Goal: Task Accomplishment & Management: Manage account settings

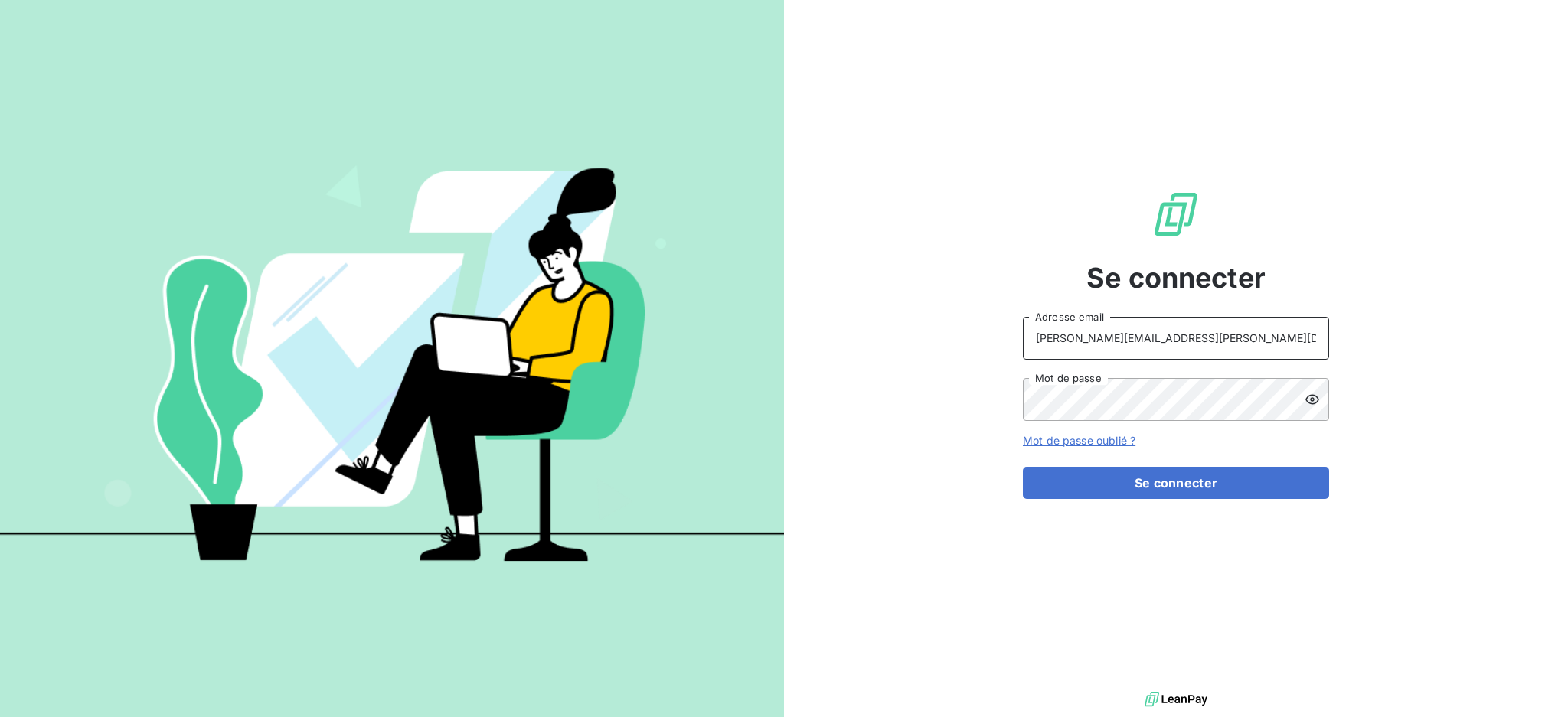
click at [1190, 343] on input "dubuc@serpe.fr" at bounding box center [1176, 337] width 307 height 42
type input "recouvrement@serpe.fr"
click at [1152, 484] on button "Se connecter" at bounding box center [1176, 483] width 307 height 33
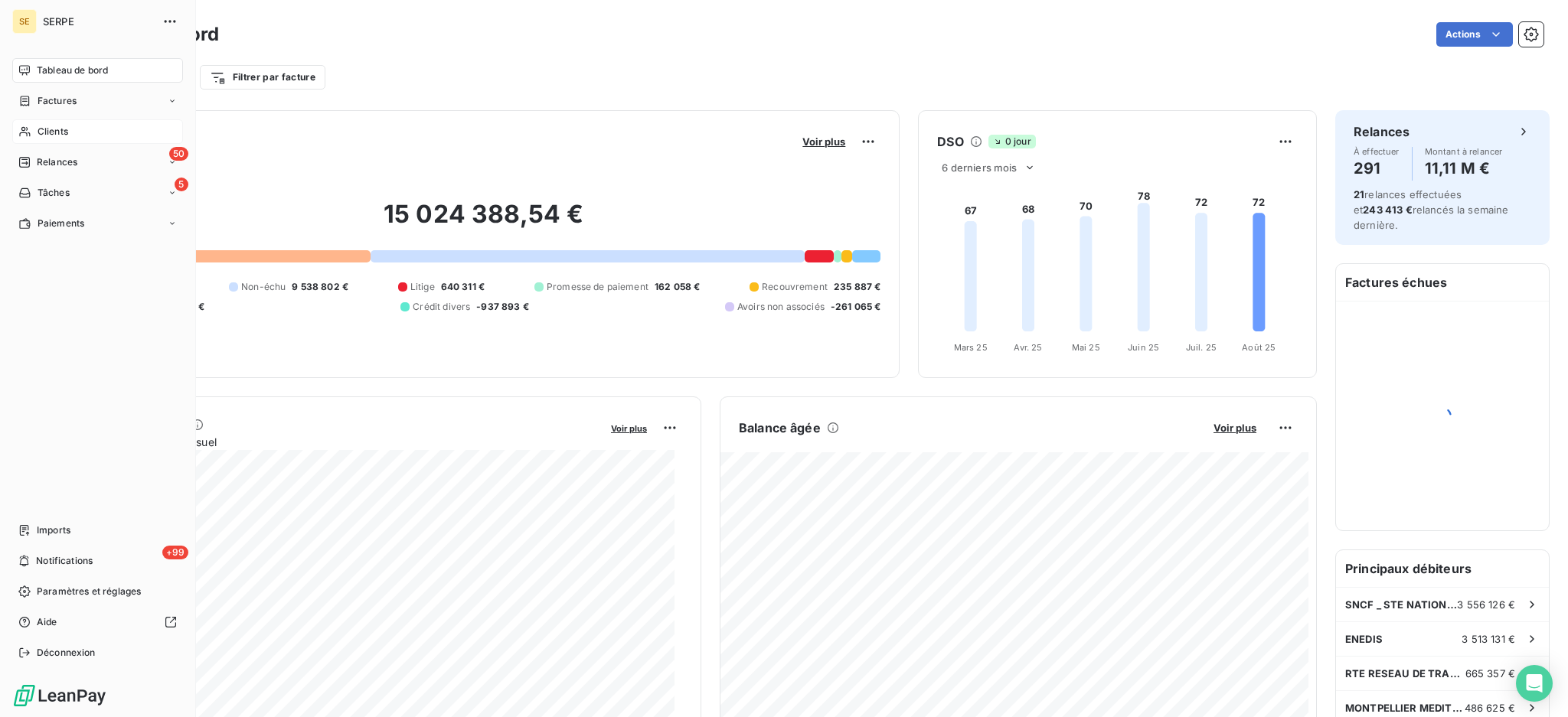
click at [47, 132] on span "Clients" at bounding box center [52, 131] width 31 height 14
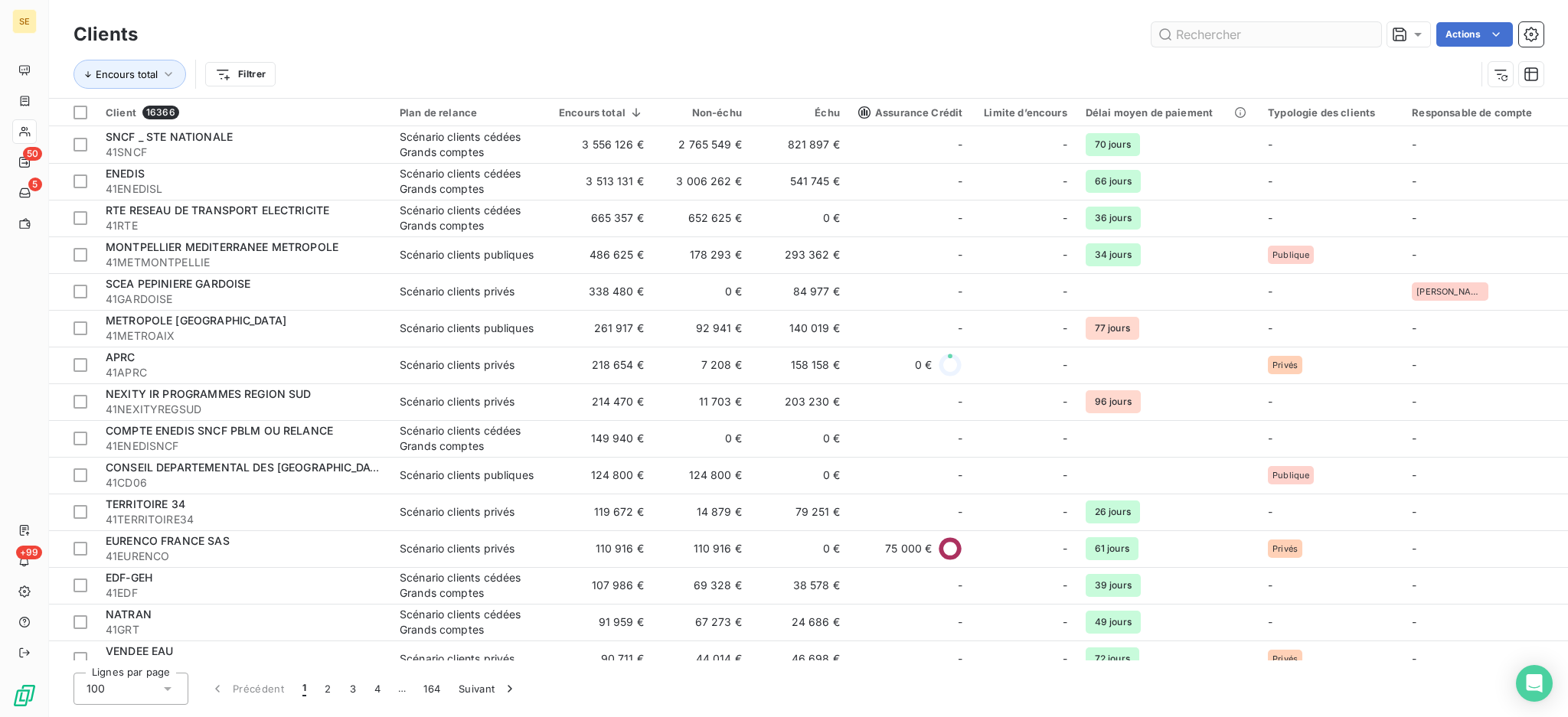
click at [1225, 36] on input "text" at bounding box center [1266, 34] width 230 height 24
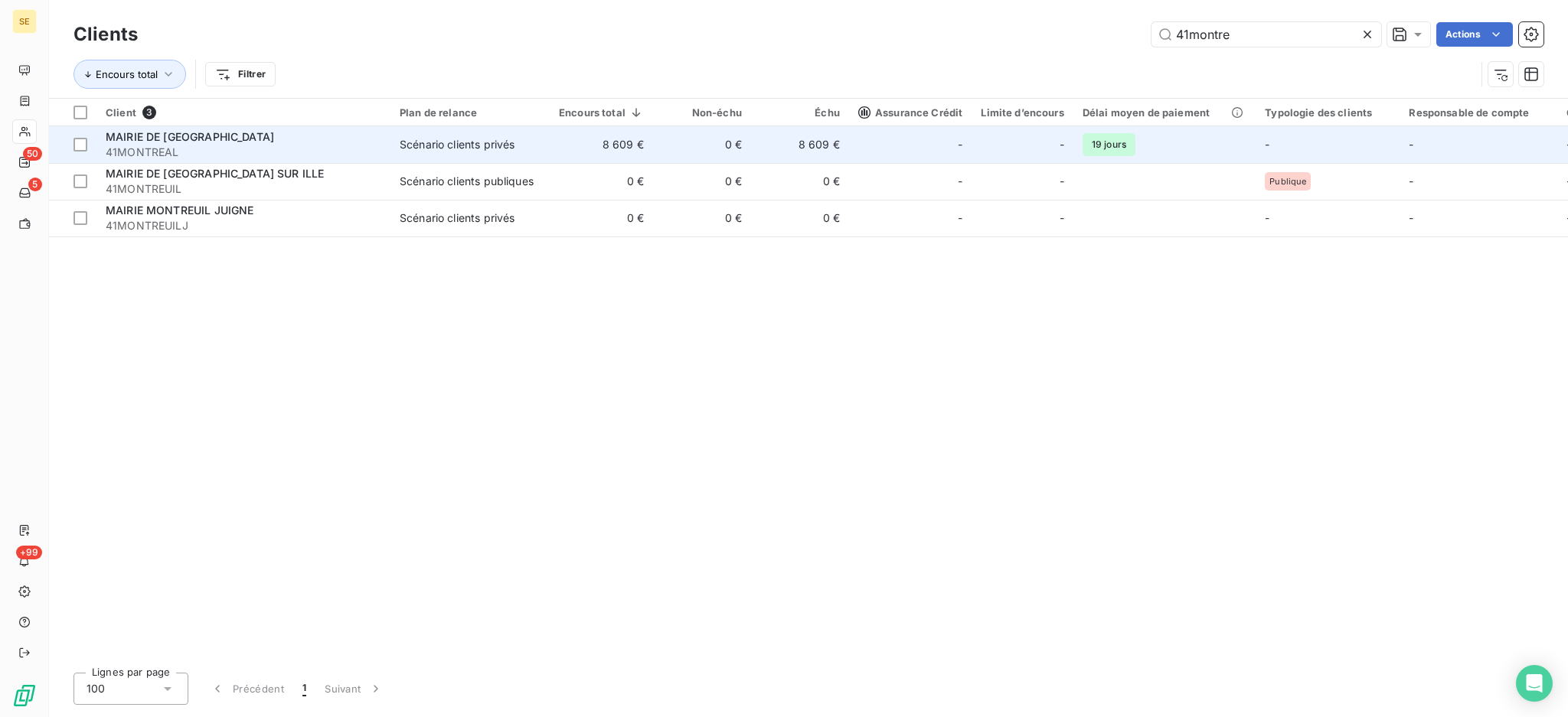
type input "41montre"
click at [398, 135] on td "Scénario clients privés" at bounding box center [470, 145] width 159 height 37
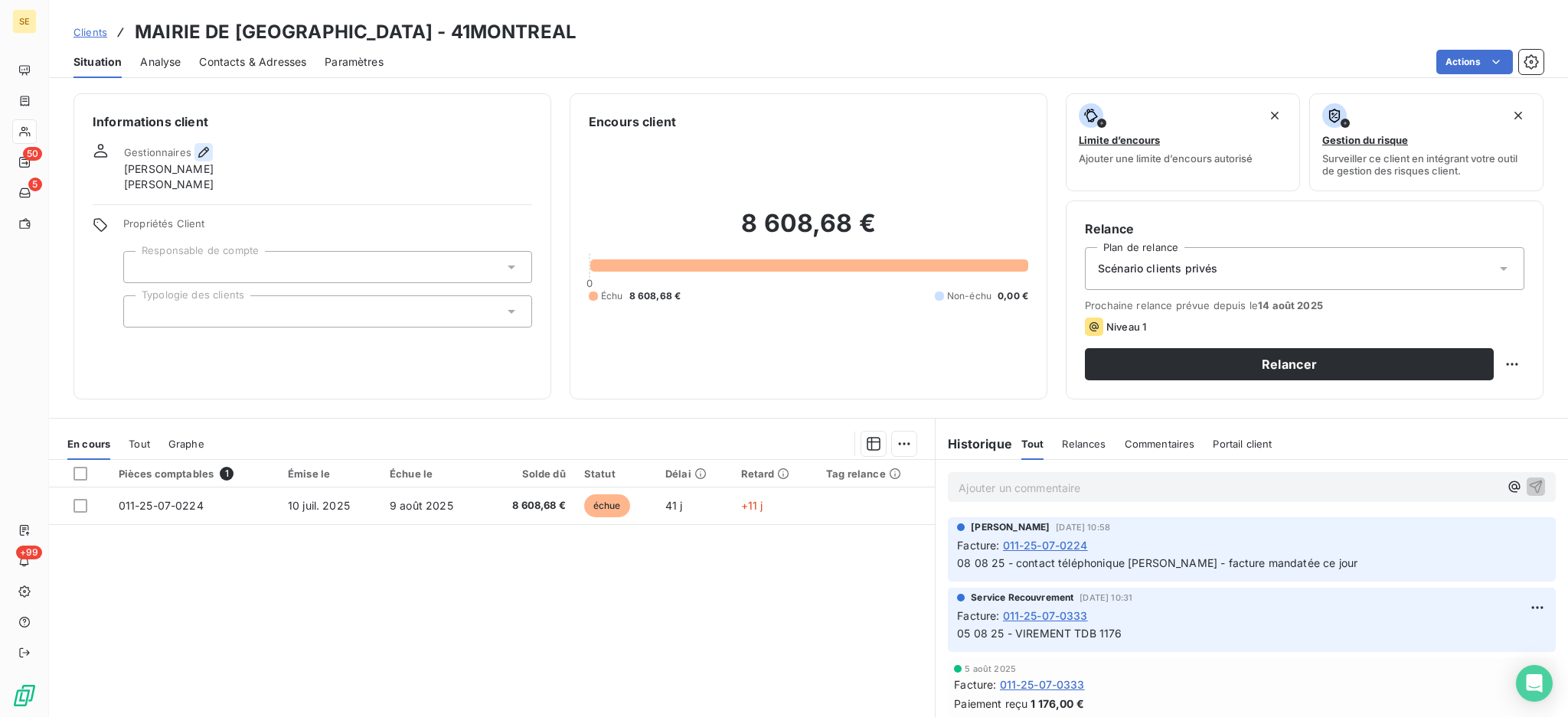
click at [204, 147] on icon "button" at bounding box center [203, 152] width 15 height 15
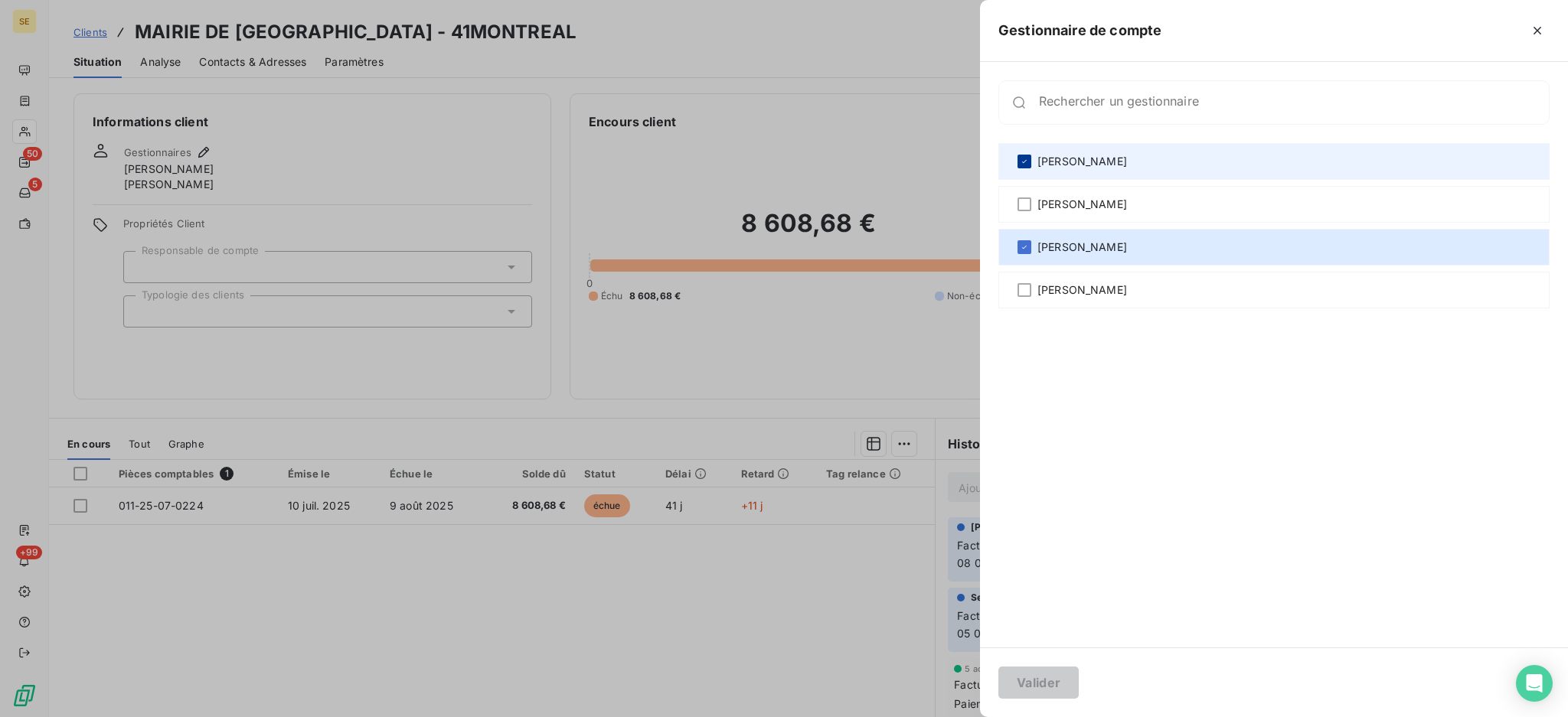
click at [1022, 157] on icon at bounding box center [1025, 162] width 9 height 9
click at [1044, 673] on button "Valider" at bounding box center [1038, 683] width 80 height 33
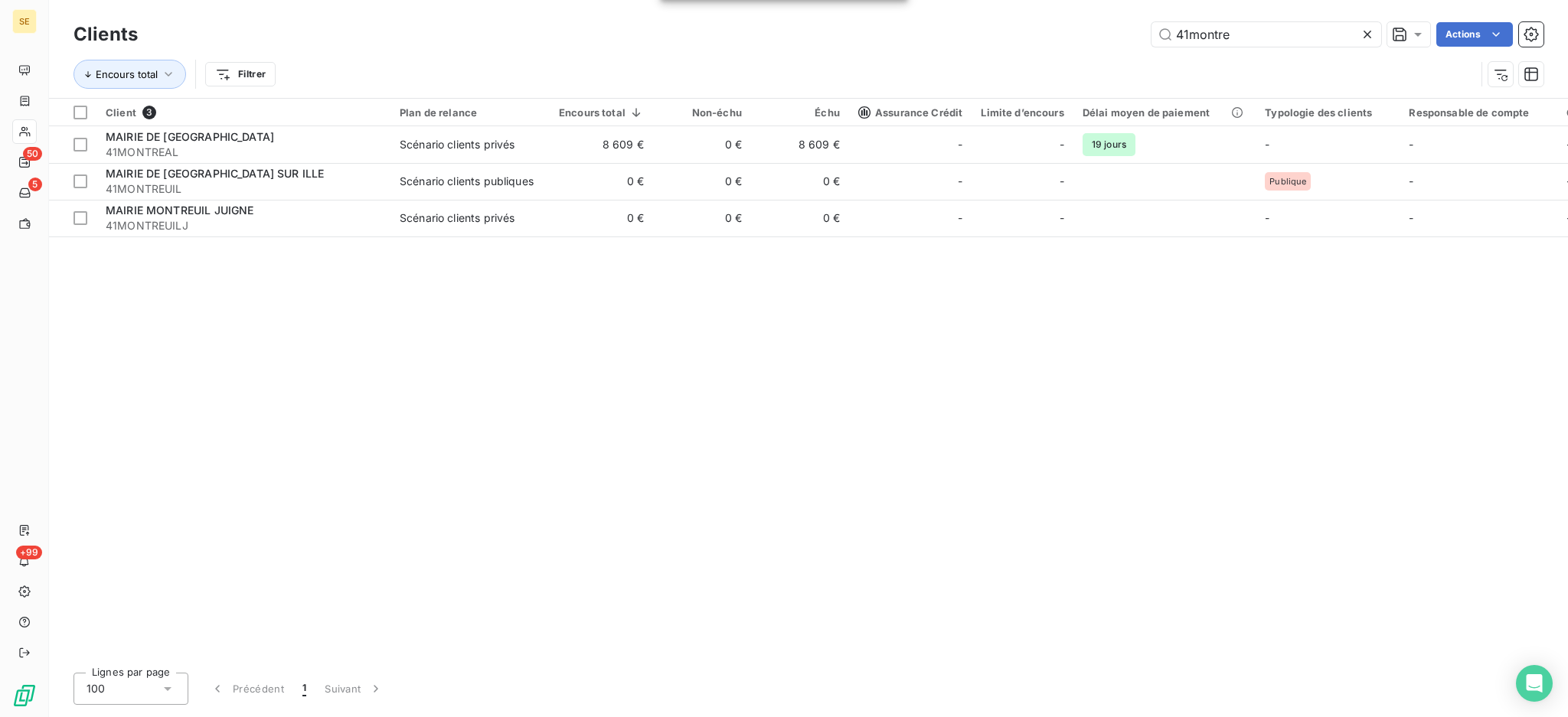
drag, startPoint x: 1265, startPoint y: 41, endPoint x: 1138, endPoint y: 24, distance: 128.1
click at [1138, 24] on div "41montre Actions" at bounding box center [850, 34] width 1387 height 24
click at [1365, 36] on icon at bounding box center [1367, 34] width 7 height 7
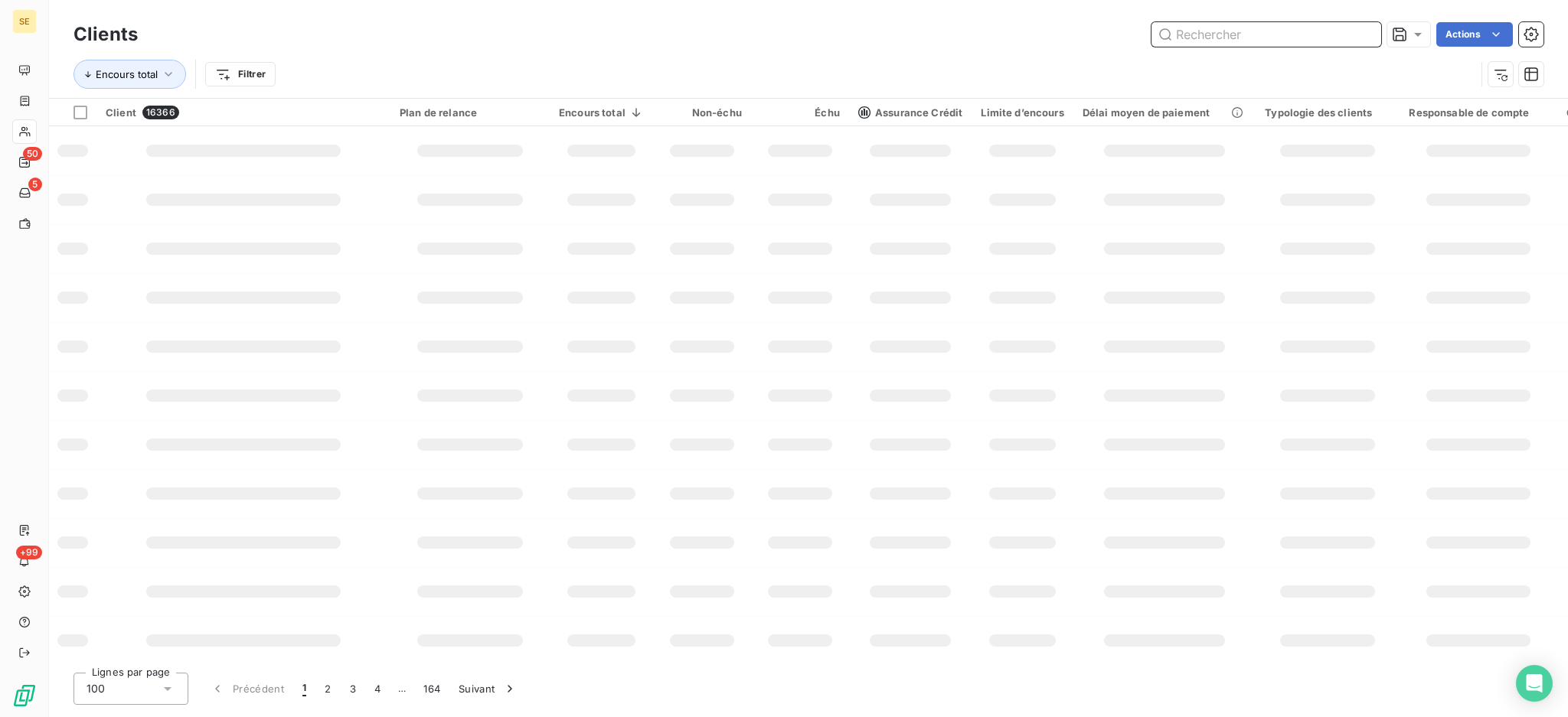
click at [1283, 35] on input "text" at bounding box center [1266, 34] width 230 height 24
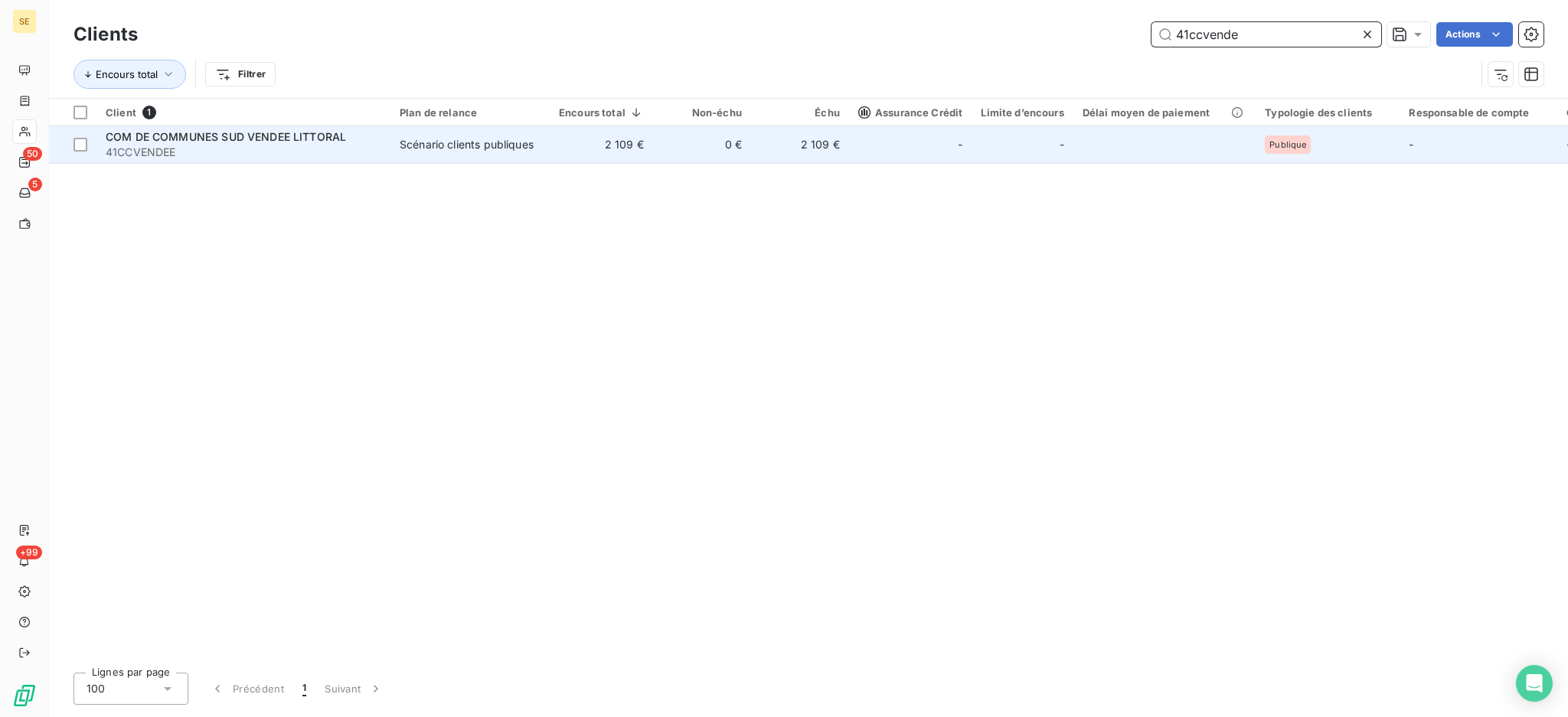
type input "41ccvende"
click at [194, 136] on span "COM DE COMMUNES SUD VENDEE LITTORAL" at bounding box center [226, 137] width 241 height 13
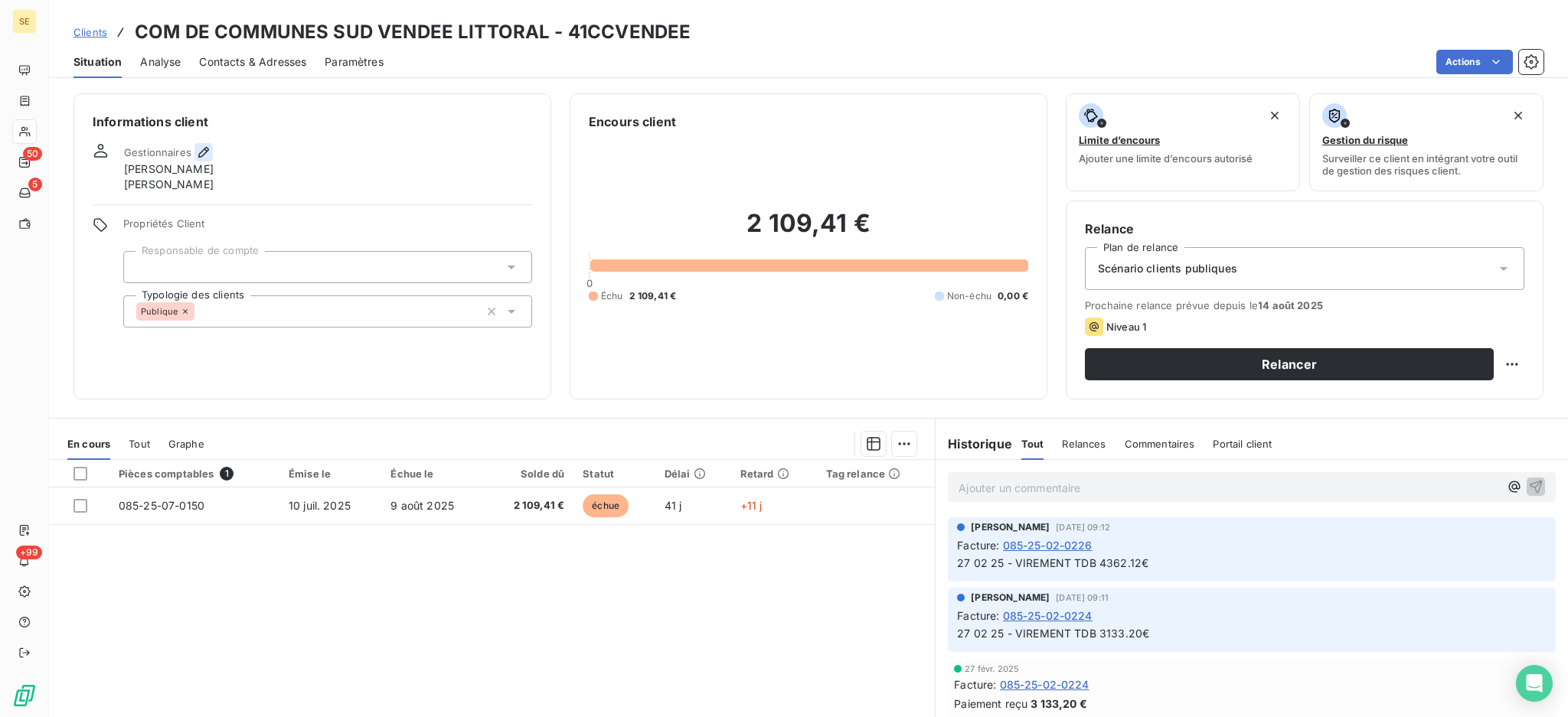
click at [205, 151] on icon "button" at bounding box center [203, 153] width 11 height 11
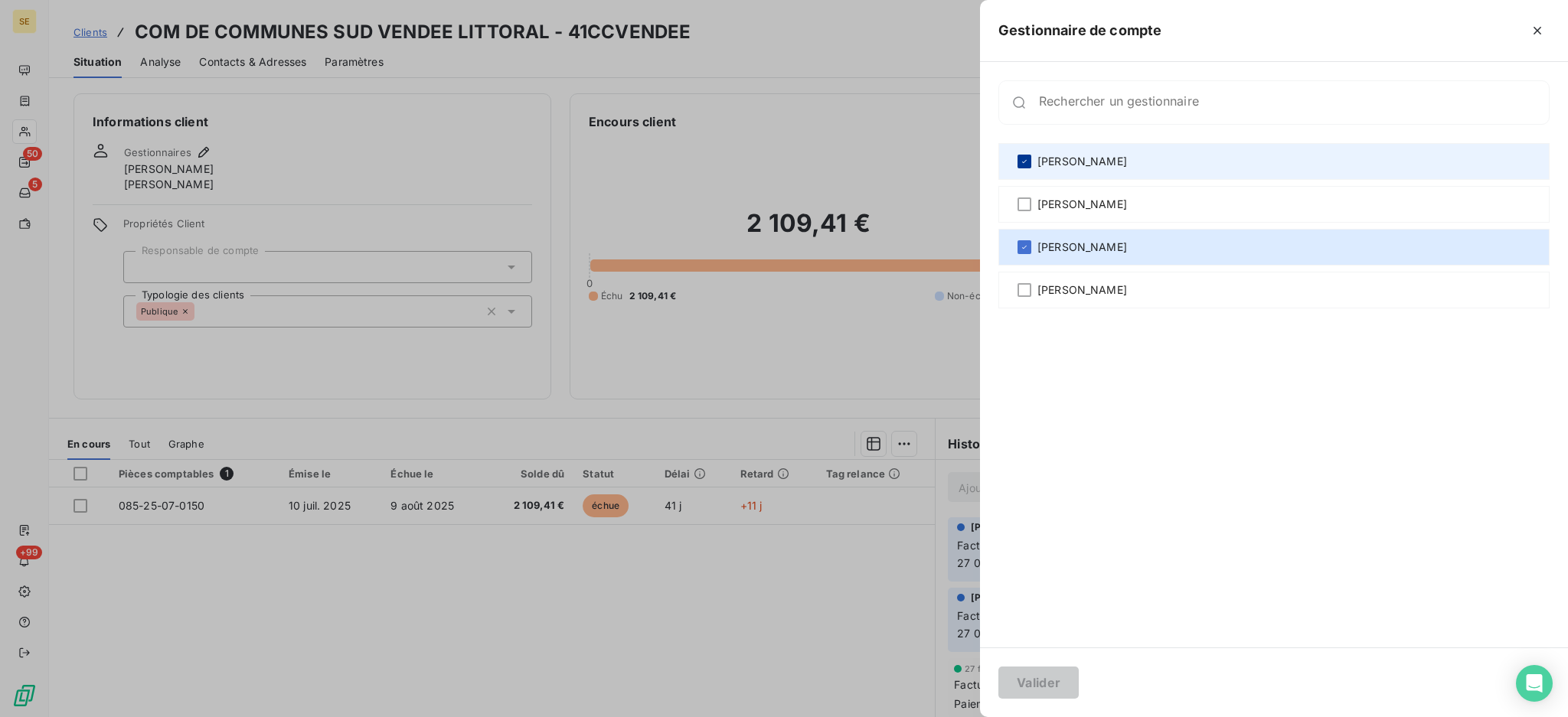
click at [1022, 161] on icon at bounding box center [1025, 162] width 9 height 9
click at [1037, 684] on button "Valider" at bounding box center [1038, 683] width 80 height 33
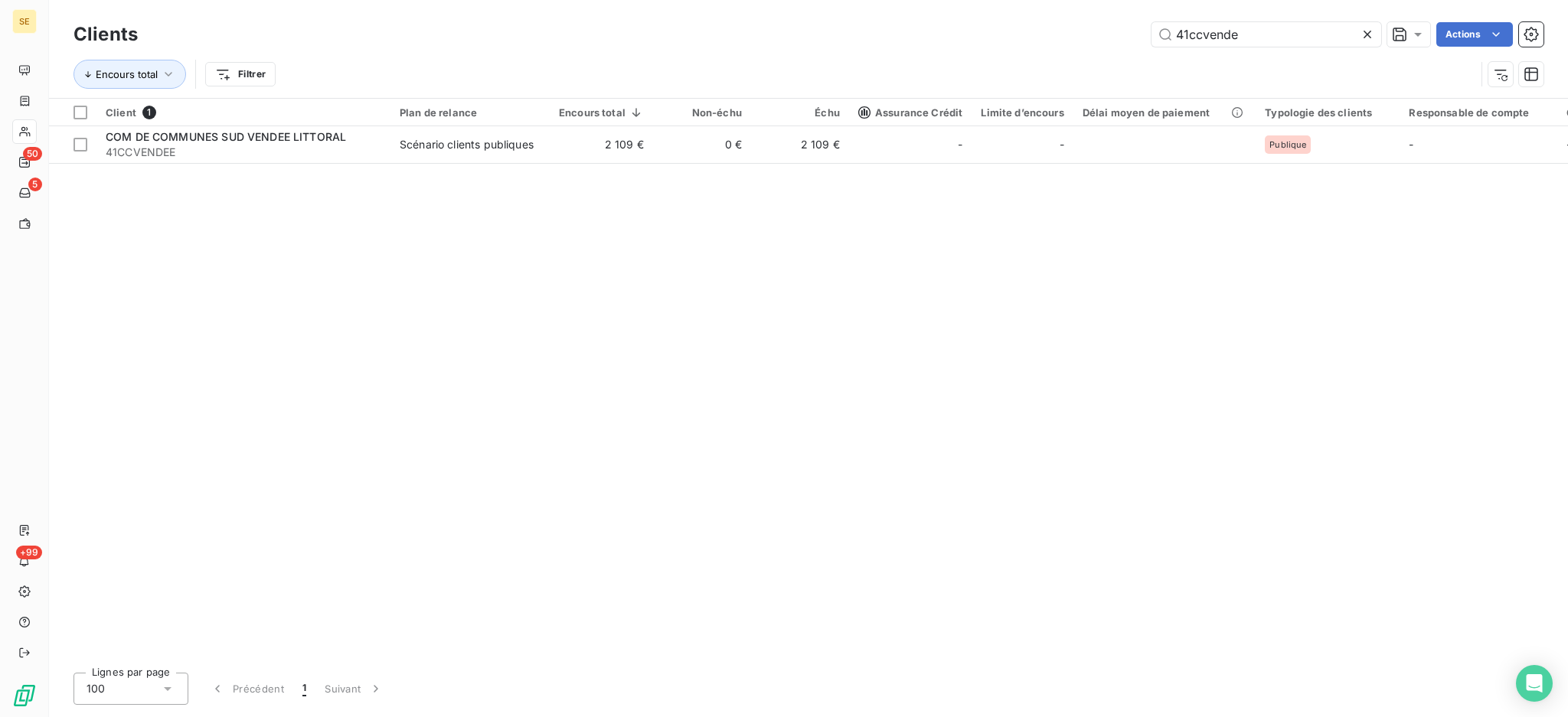
click at [1369, 31] on icon at bounding box center [1367, 34] width 7 height 7
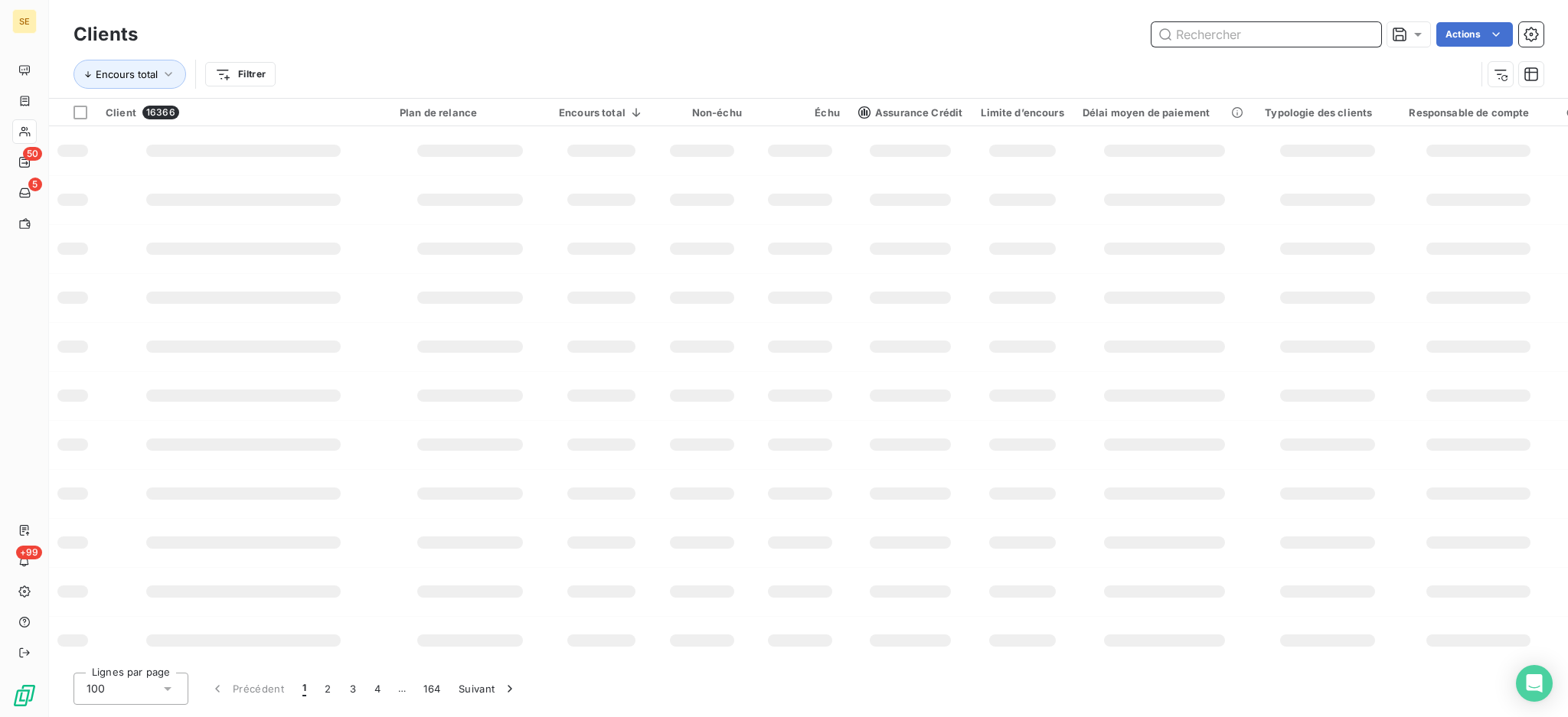
click at [1280, 40] on input "text" at bounding box center [1266, 34] width 230 height 24
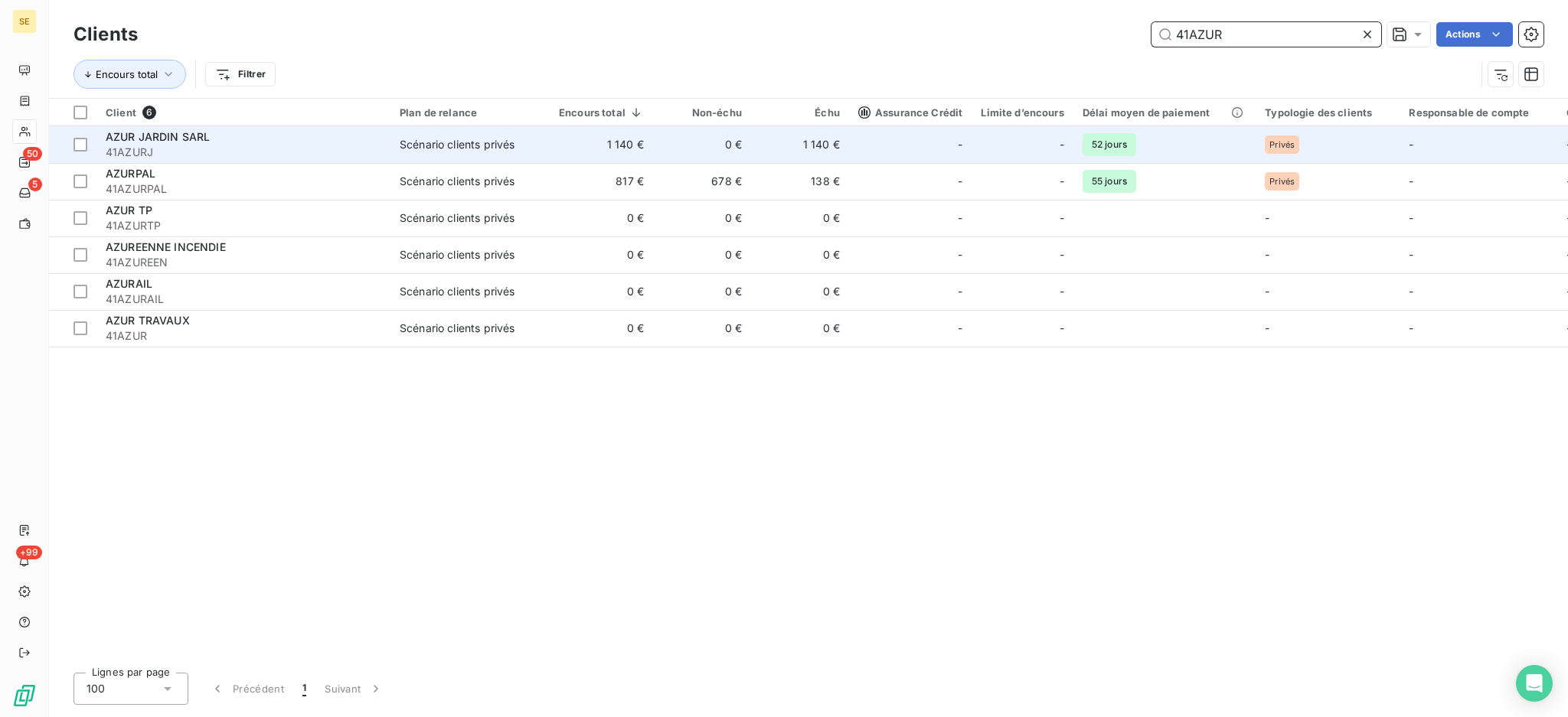
type input "41AZUR"
click at [668, 150] on td "0 €" at bounding box center [702, 145] width 98 height 37
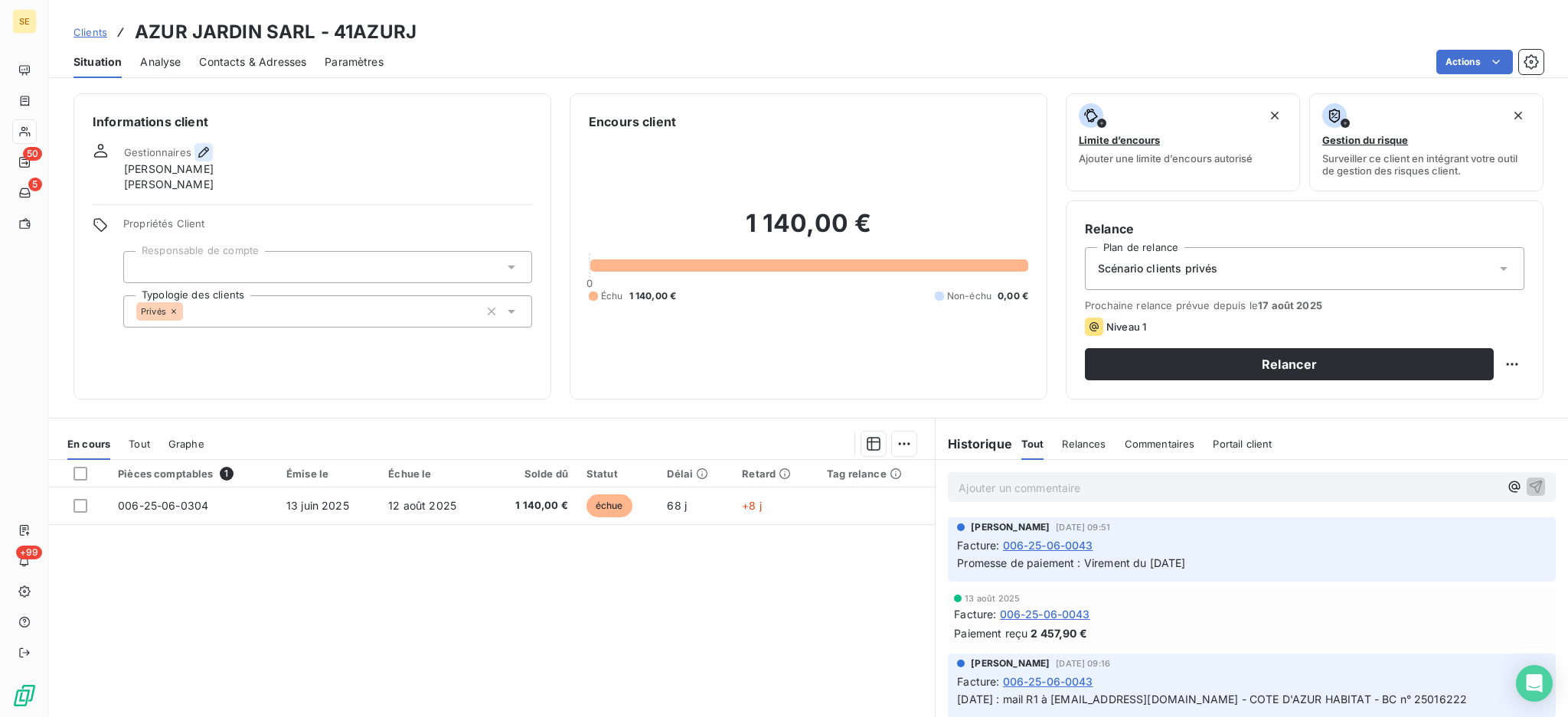
click at [203, 156] on icon "button" at bounding box center [203, 152] width 15 height 15
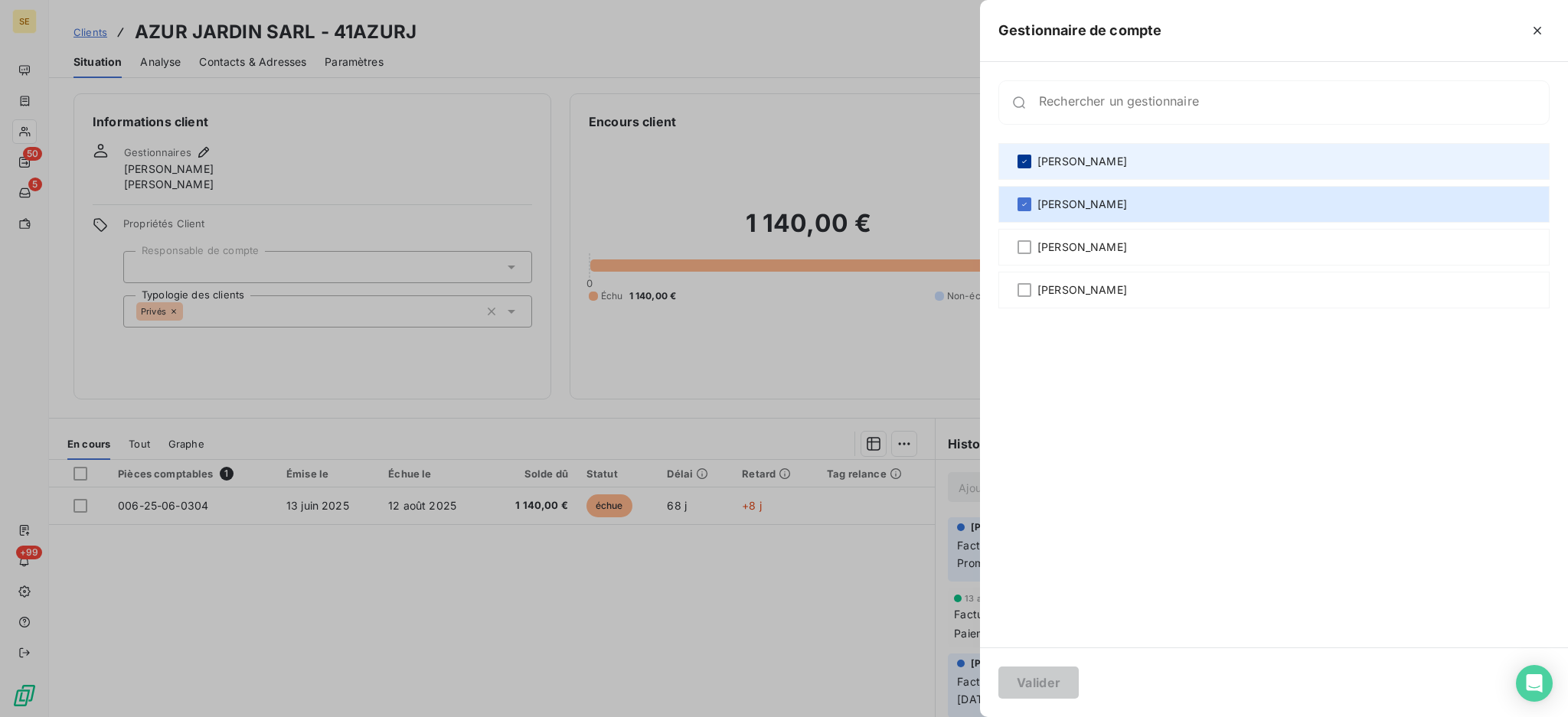
click at [1022, 167] on div at bounding box center [1024, 161] width 14 height 14
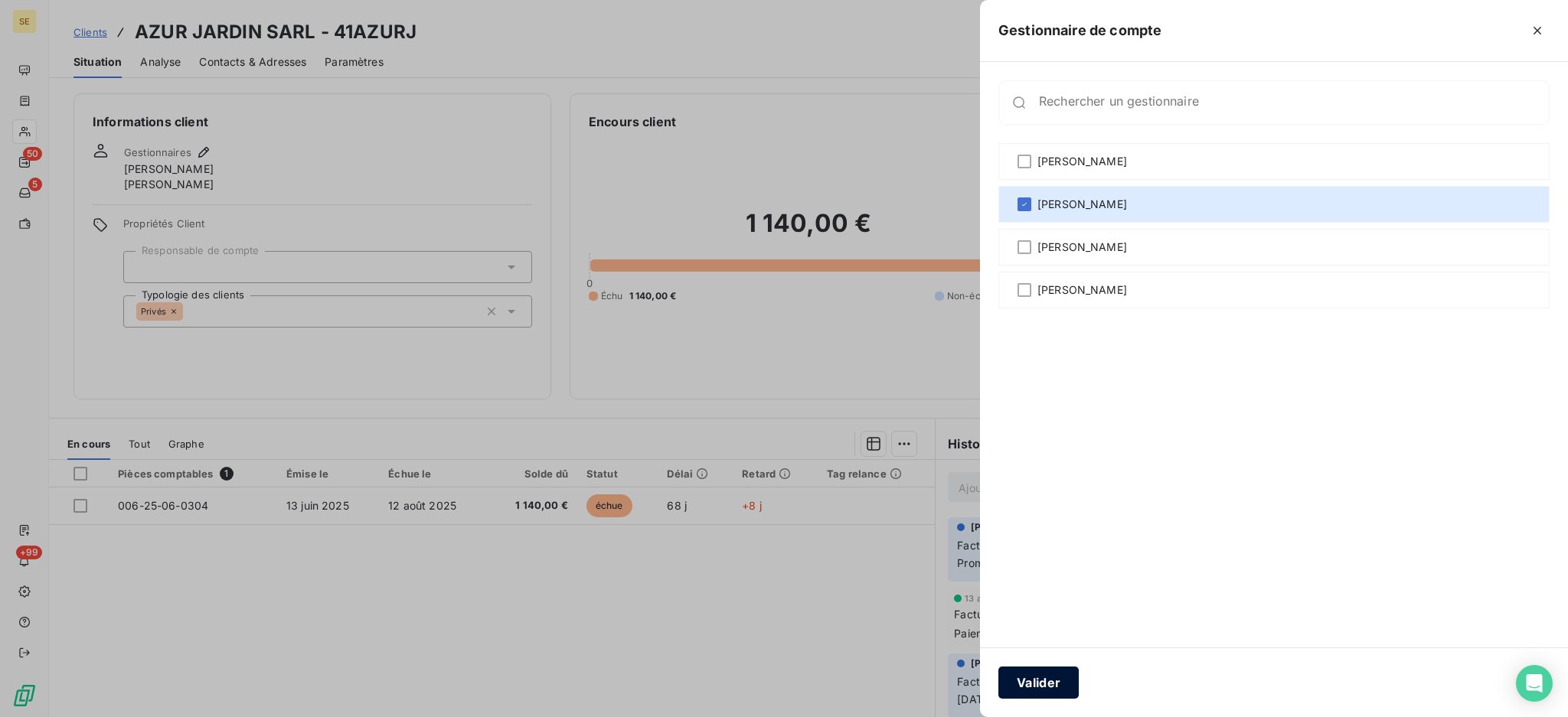
click at [1063, 690] on button "Valider" at bounding box center [1038, 683] width 80 height 33
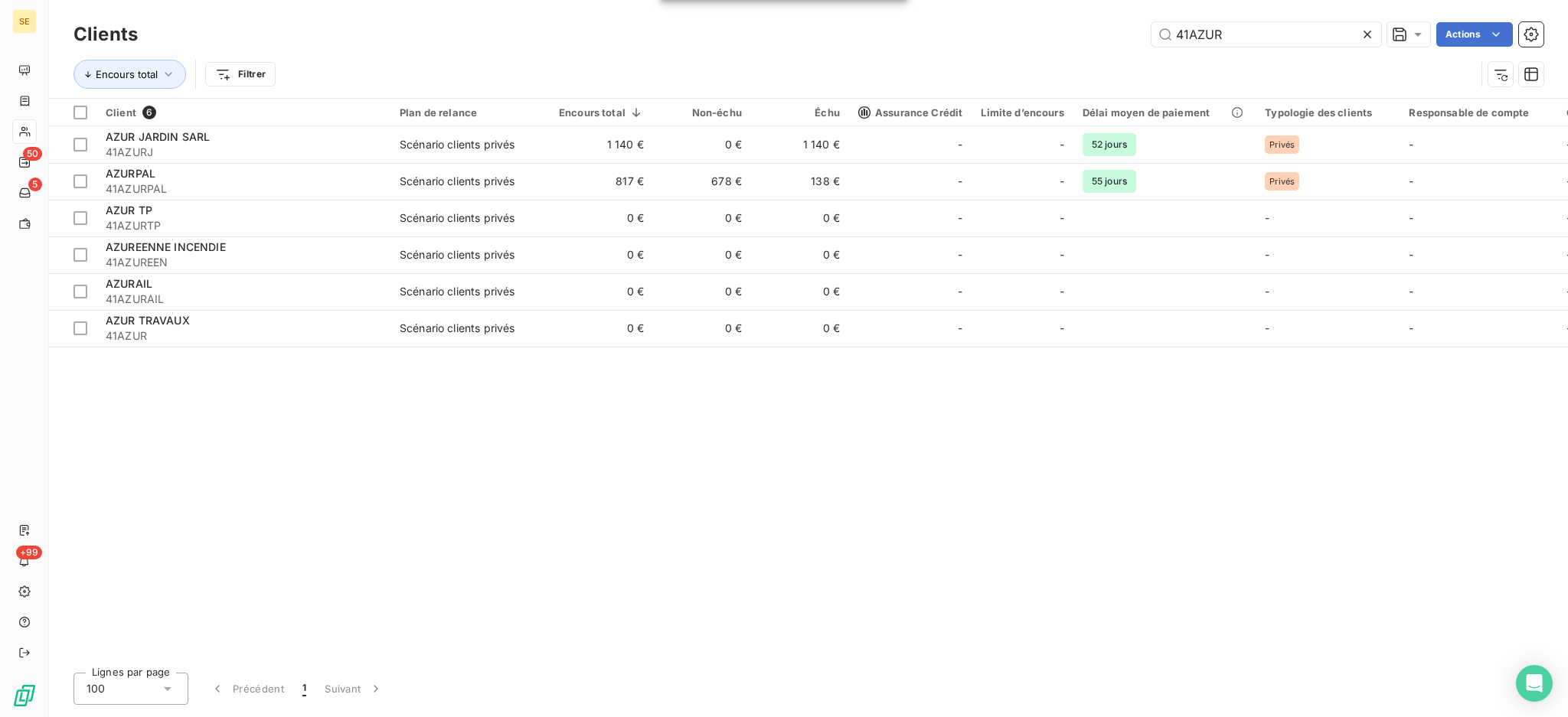
click at [1365, 33] on icon at bounding box center [1366, 34] width 15 height 15
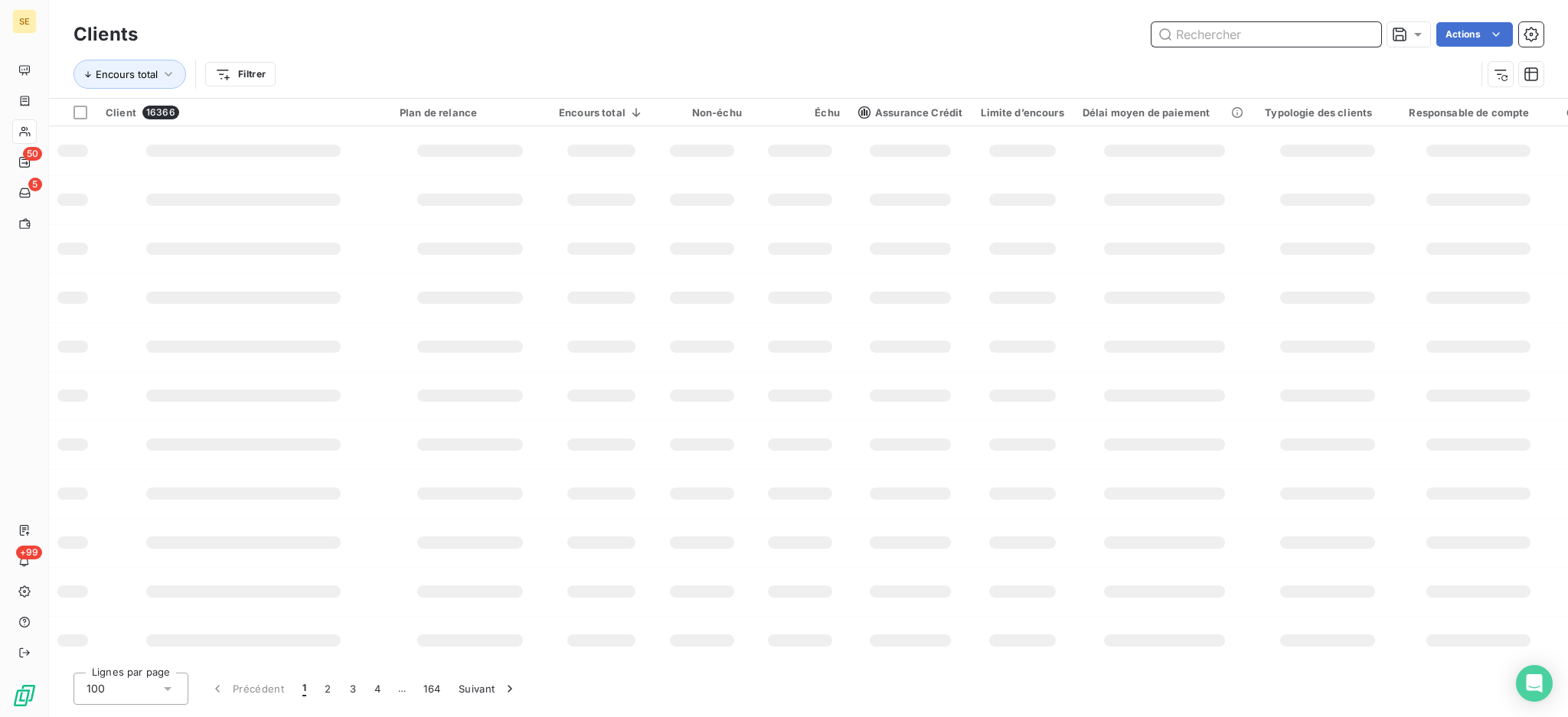
click at [1272, 35] on input "text" at bounding box center [1266, 34] width 230 height 24
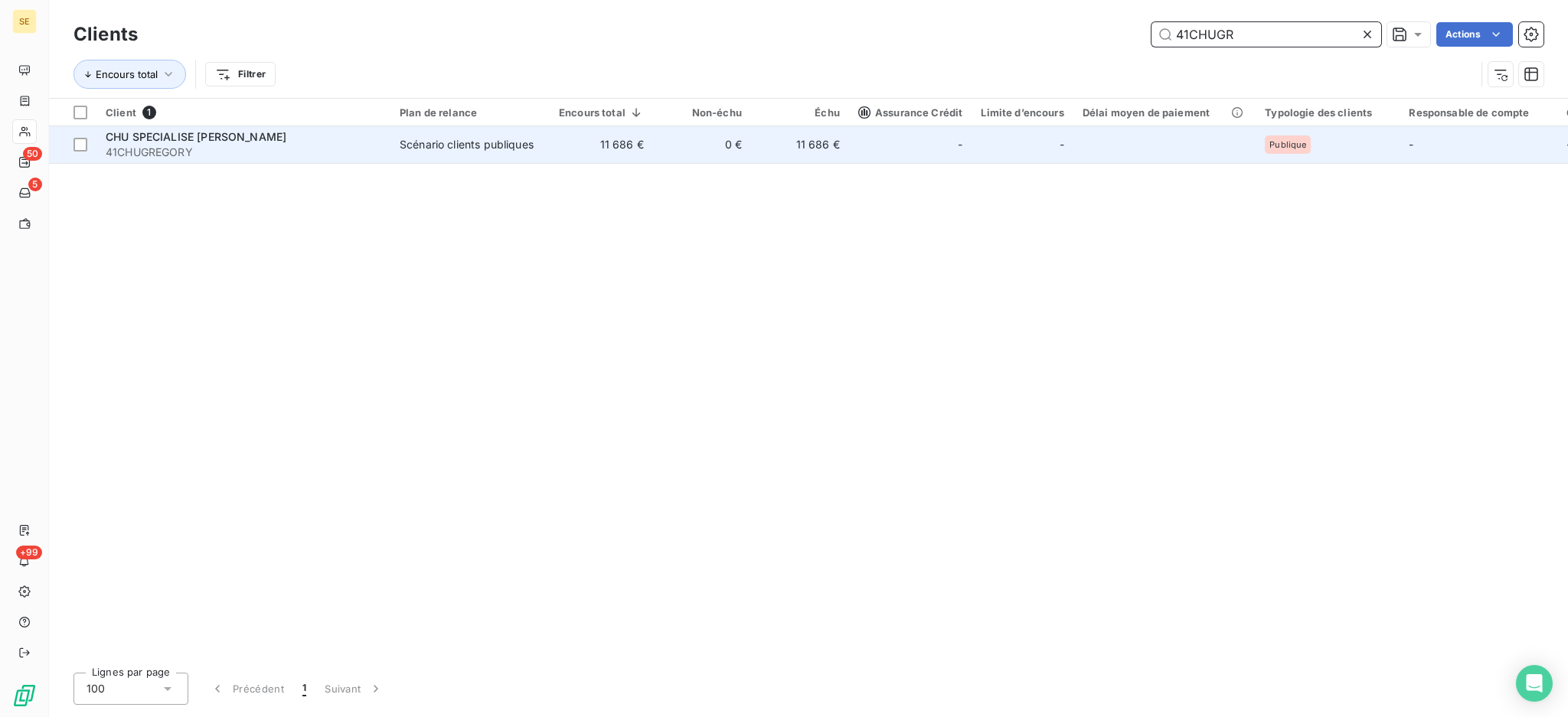
type input "41CHUGR"
click at [381, 139] on div "CHU SPECIALISE [PERSON_NAME]" at bounding box center [243, 137] width 276 height 15
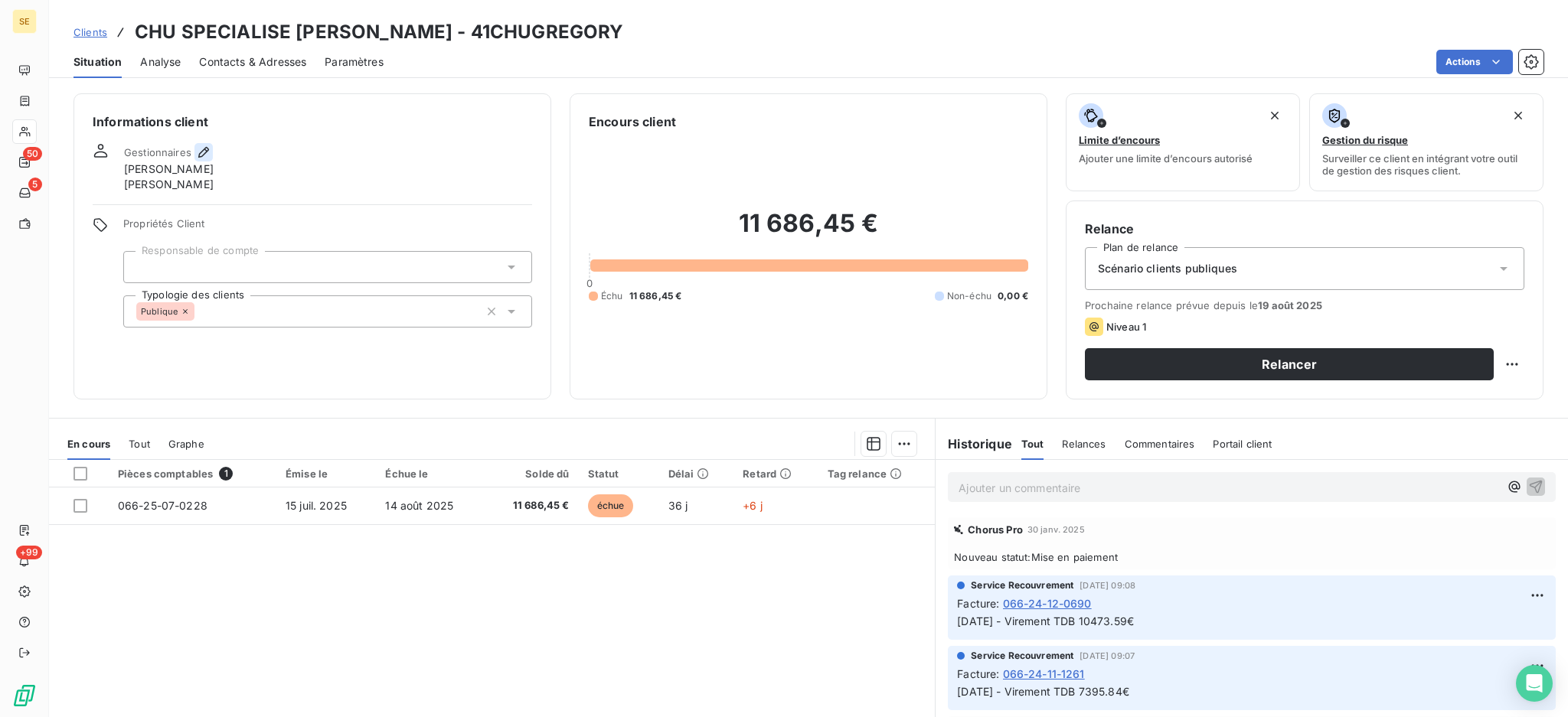
click at [202, 151] on icon "button" at bounding box center [203, 152] width 15 height 15
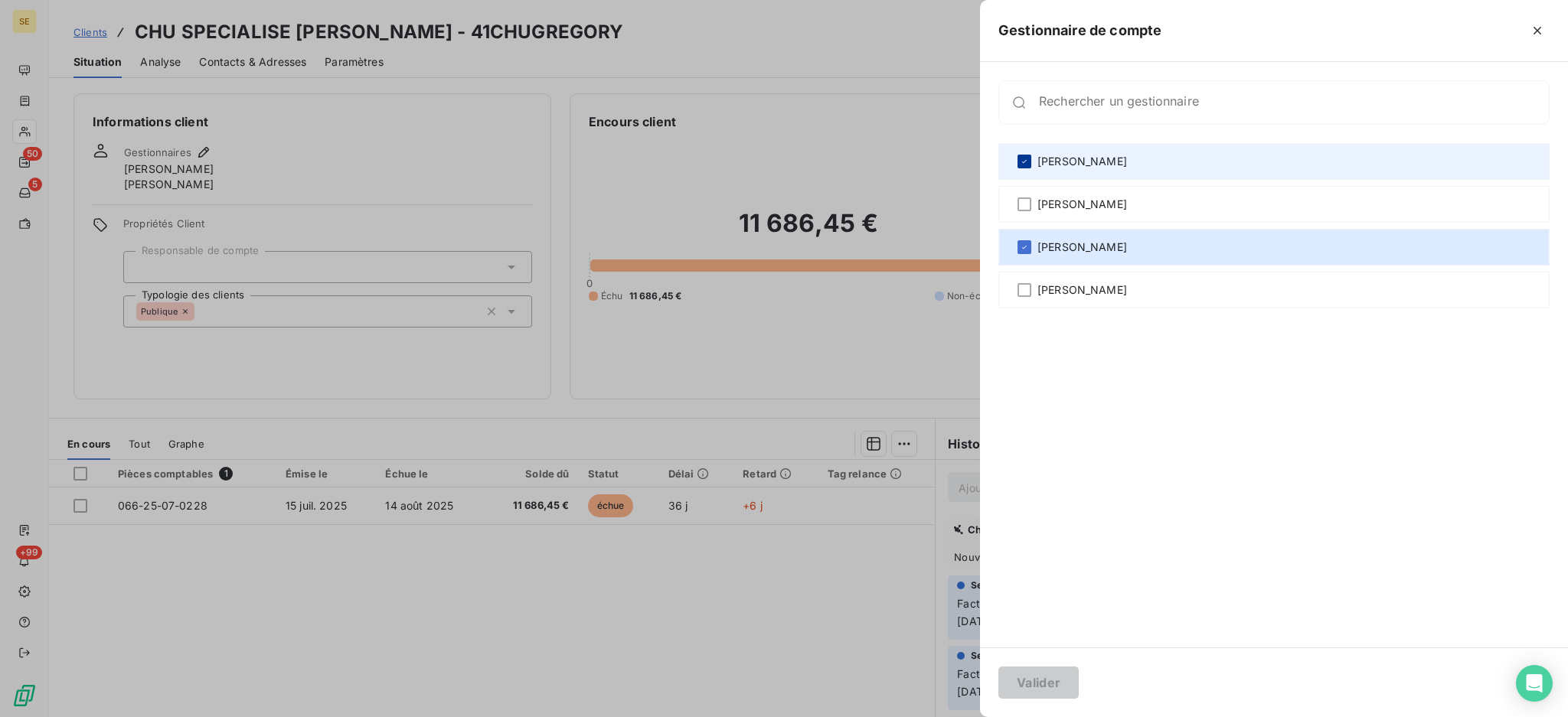
click at [1025, 157] on icon at bounding box center [1025, 162] width 9 height 9
click at [1029, 677] on button "Valider" at bounding box center [1038, 683] width 80 height 33
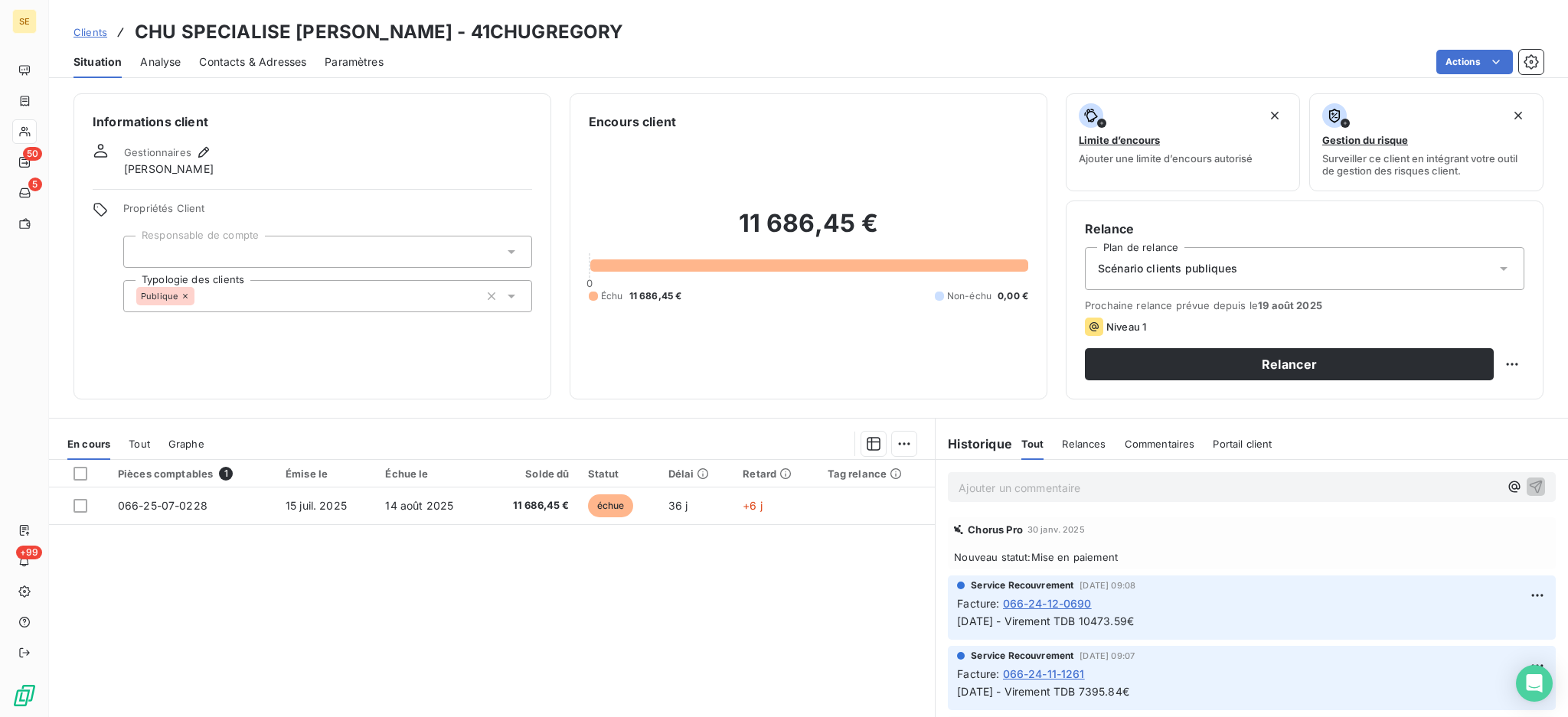
click at [99, 33] on span "Clients" at bounding box center [90, 33] width 33 height 13
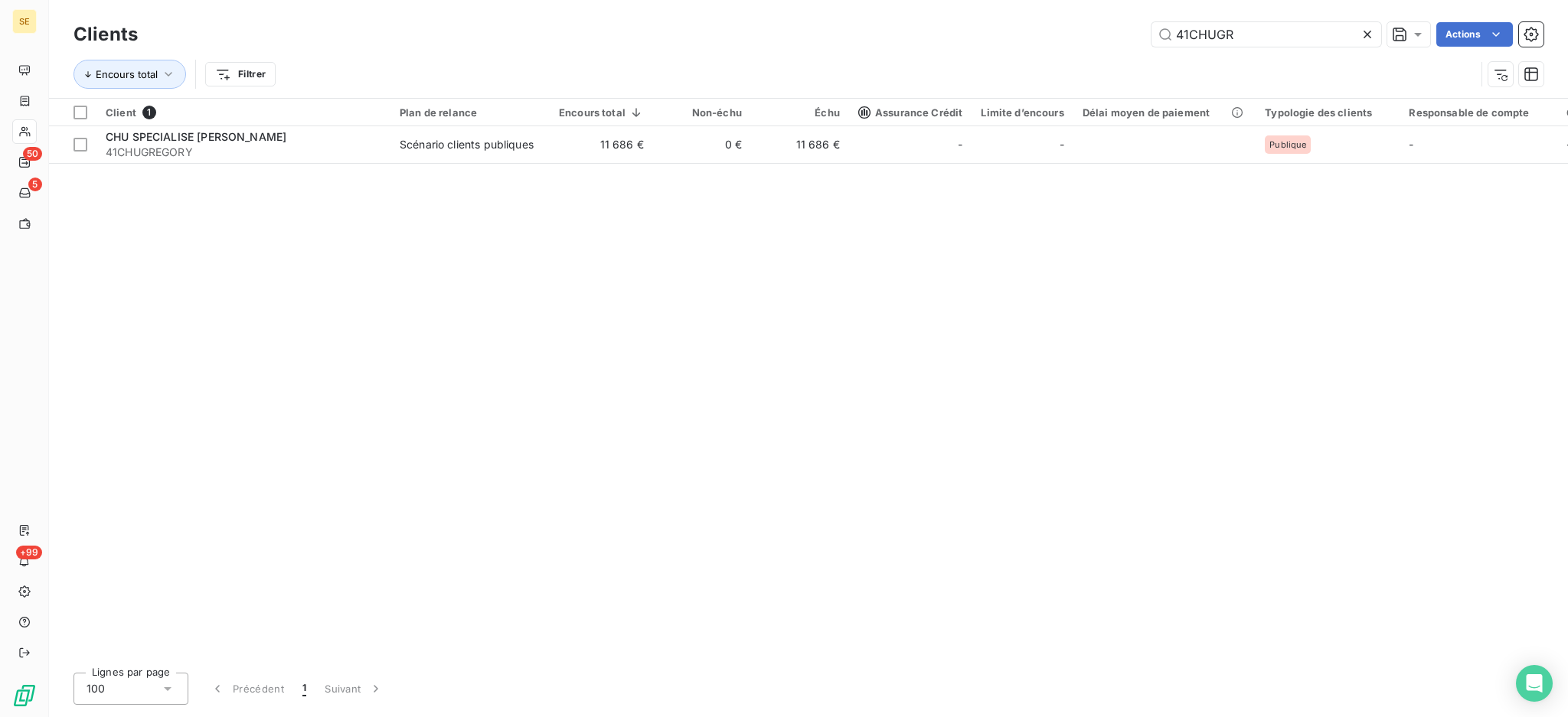
click at [1366, 29] on icon at bounding box center [1366, 34] width 15 height 15
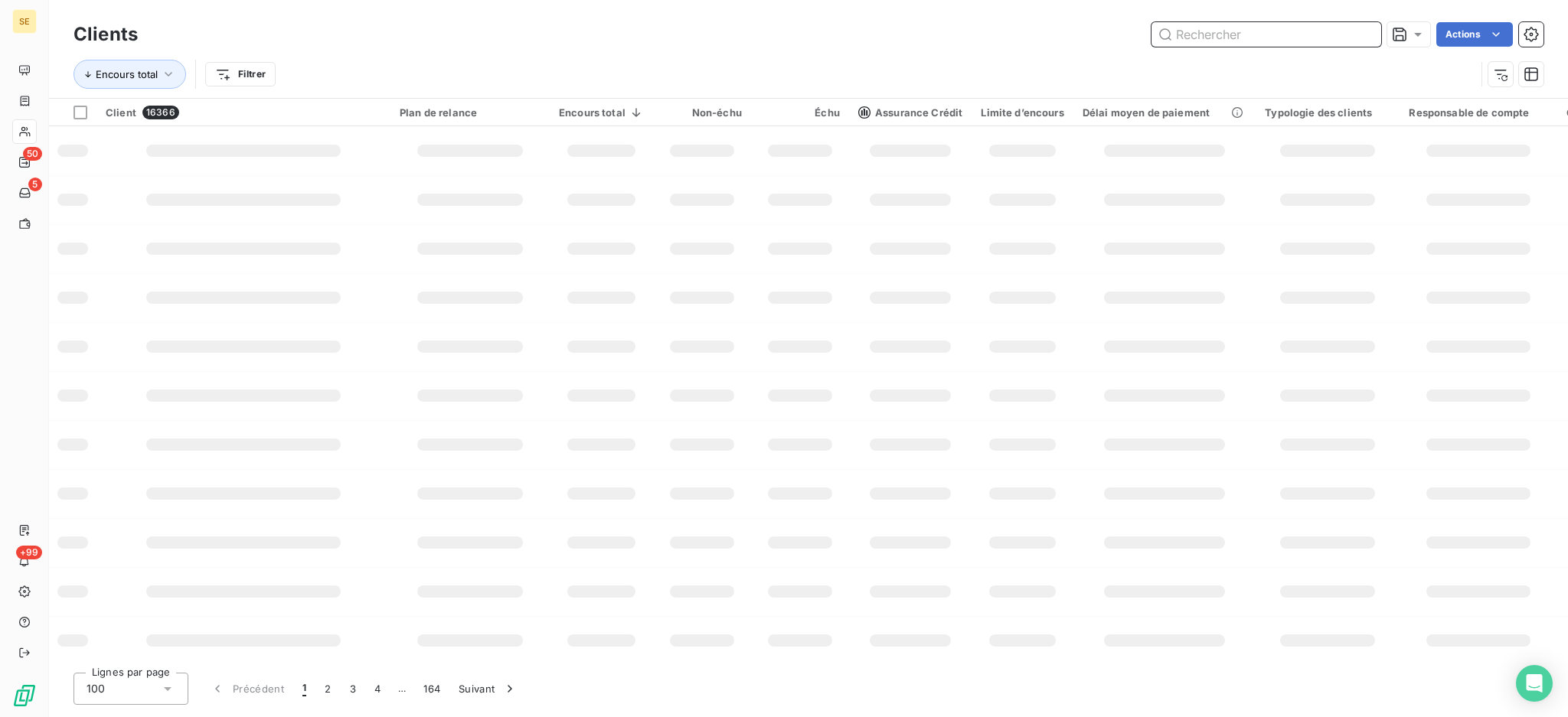
click at [1239, 29] on input "text" at bounding box center [1266, 34] width 230 height 24
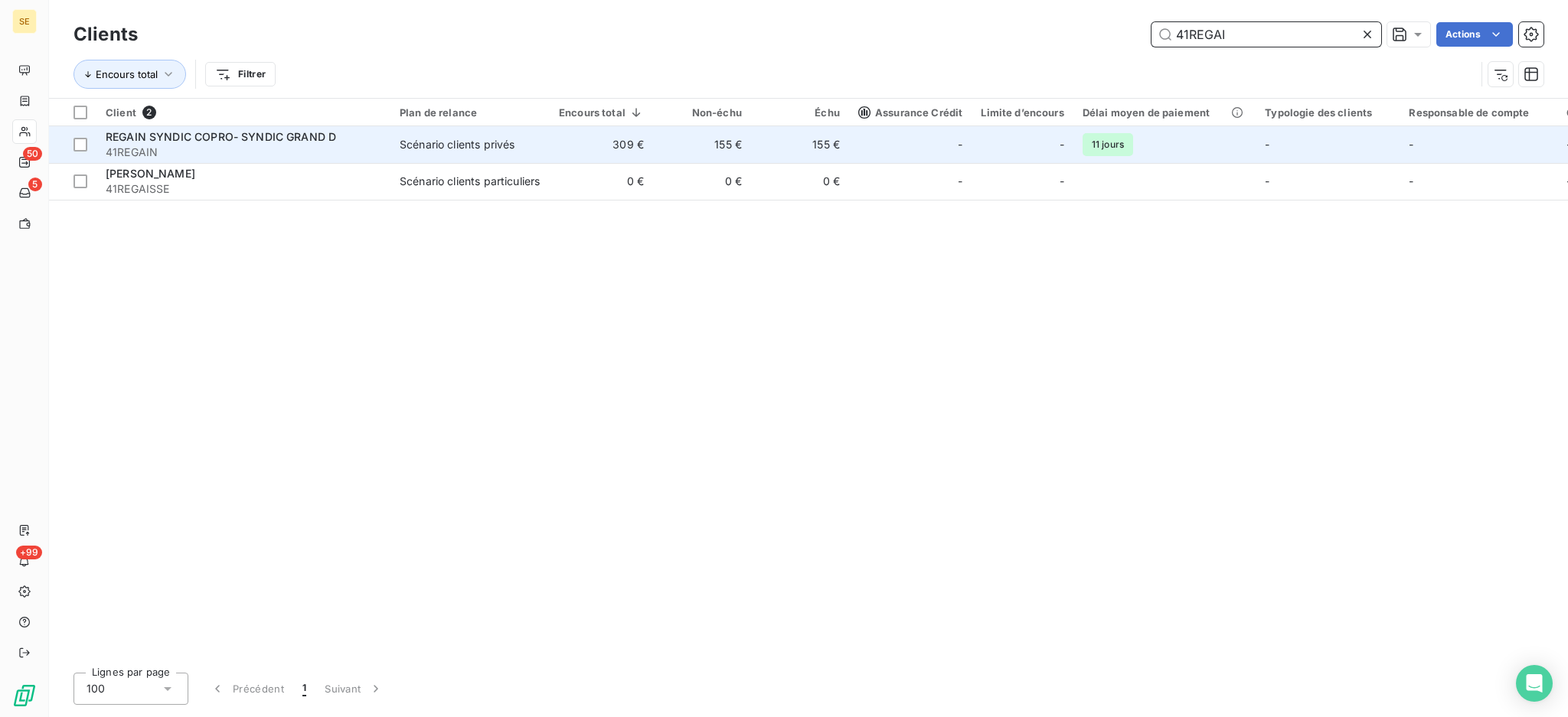
type input "41REGAI"
click at [363, 146] on span "41REGAIN" at bounding box center [243, 152] width 276 height 15
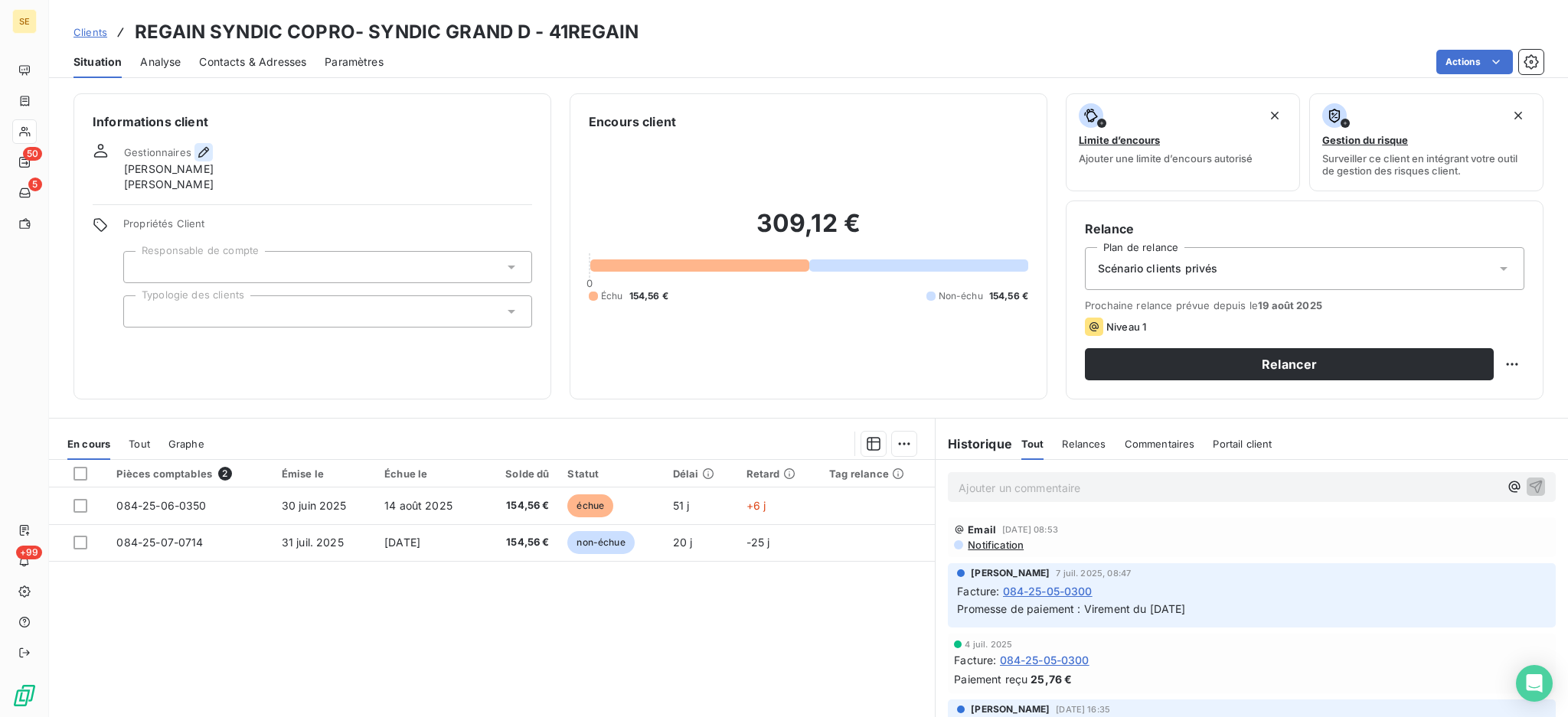
click at [199, 143] on button "button" at bounding box center [203, 152] width 18 height 18
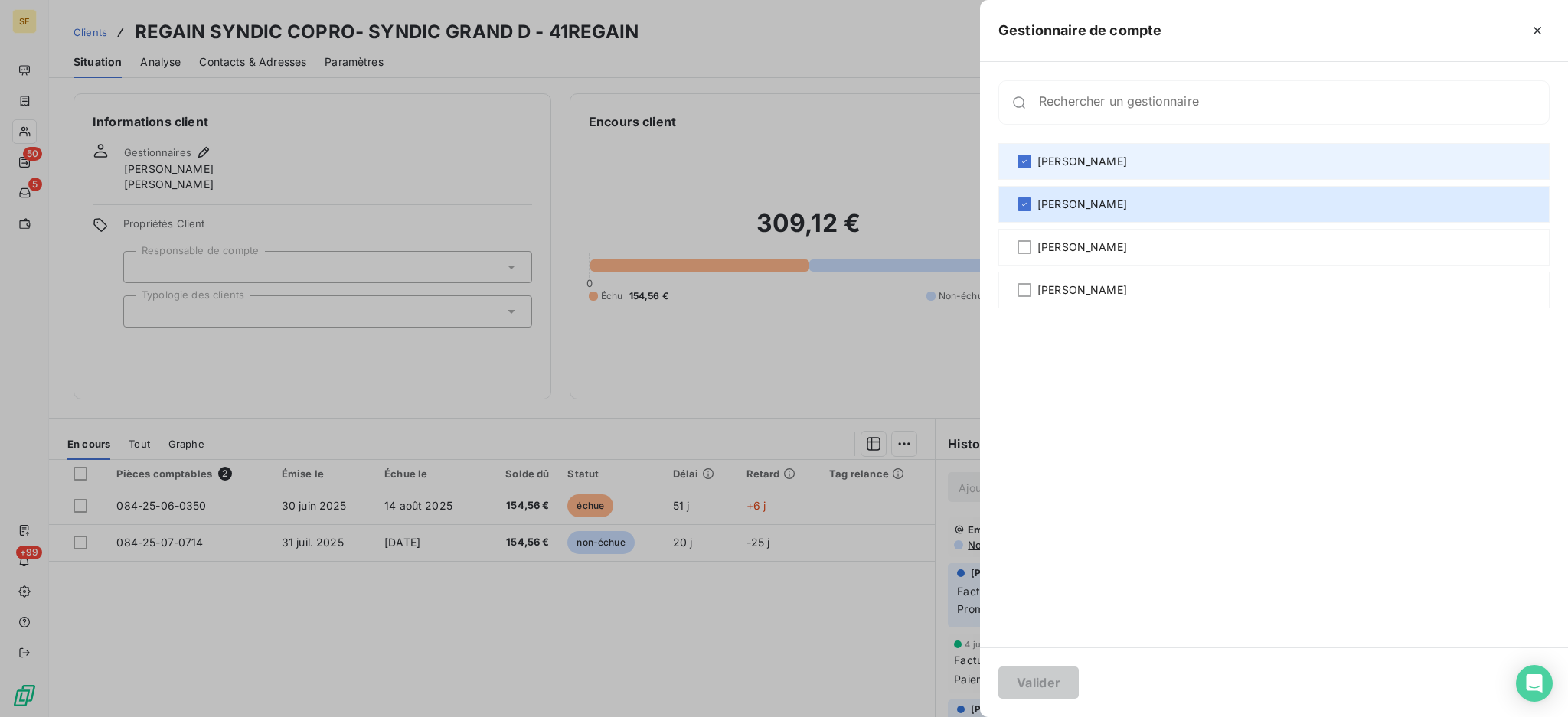
click at [1030, 151] on div "[PERSON_NAME]" at bounding box center [1274, 161] width 552 height 37
click at [1025, 156] on div at bounding box center [1024, 161] width 14 height 14
click at [1022, 165] on icon at bounding box center [1025, 162] width 9 height 9
click at [1042, 678] on button "Valider" at bounding box center [1038, 683] width 80 height 33
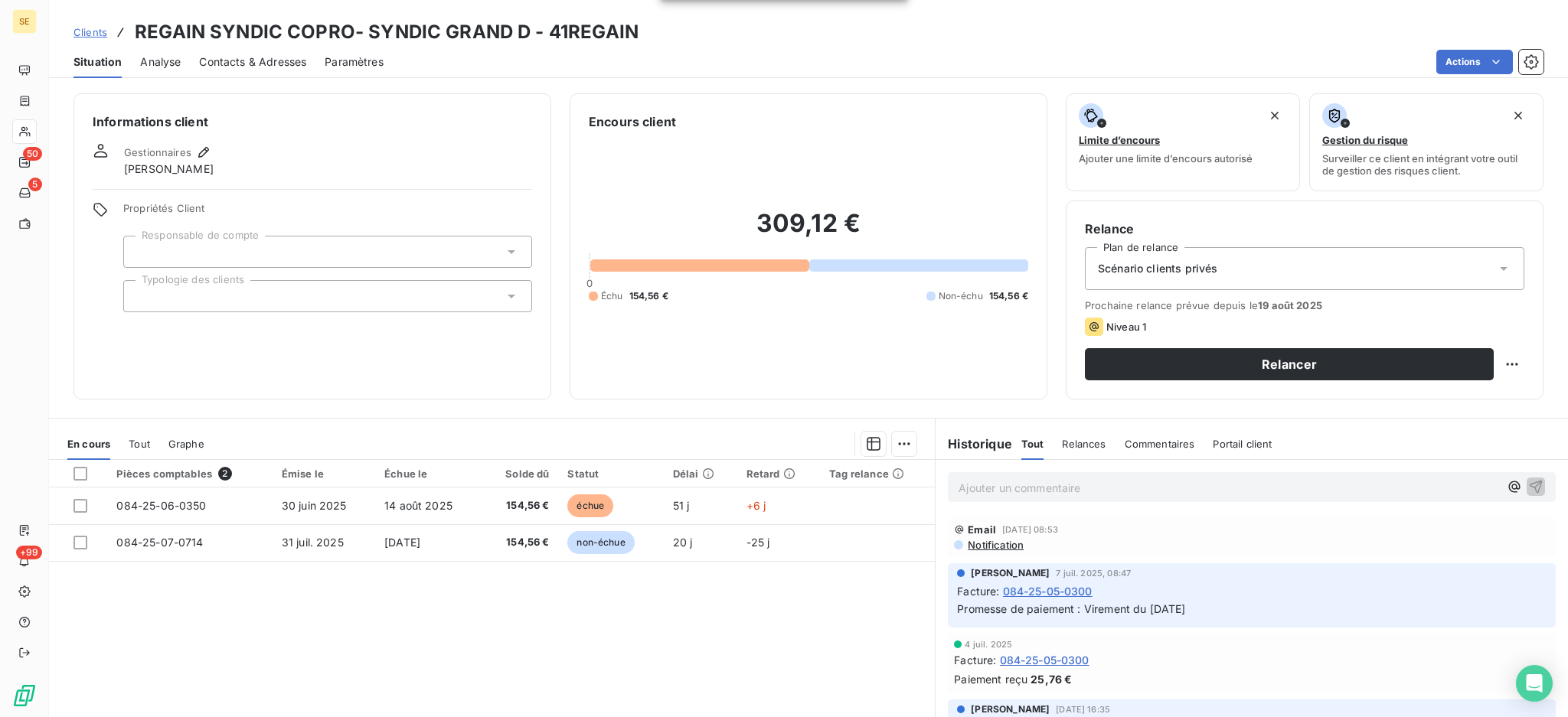
click at [84, 28] on span "Clients" at bounding box center [90, 33] width 33 height 13
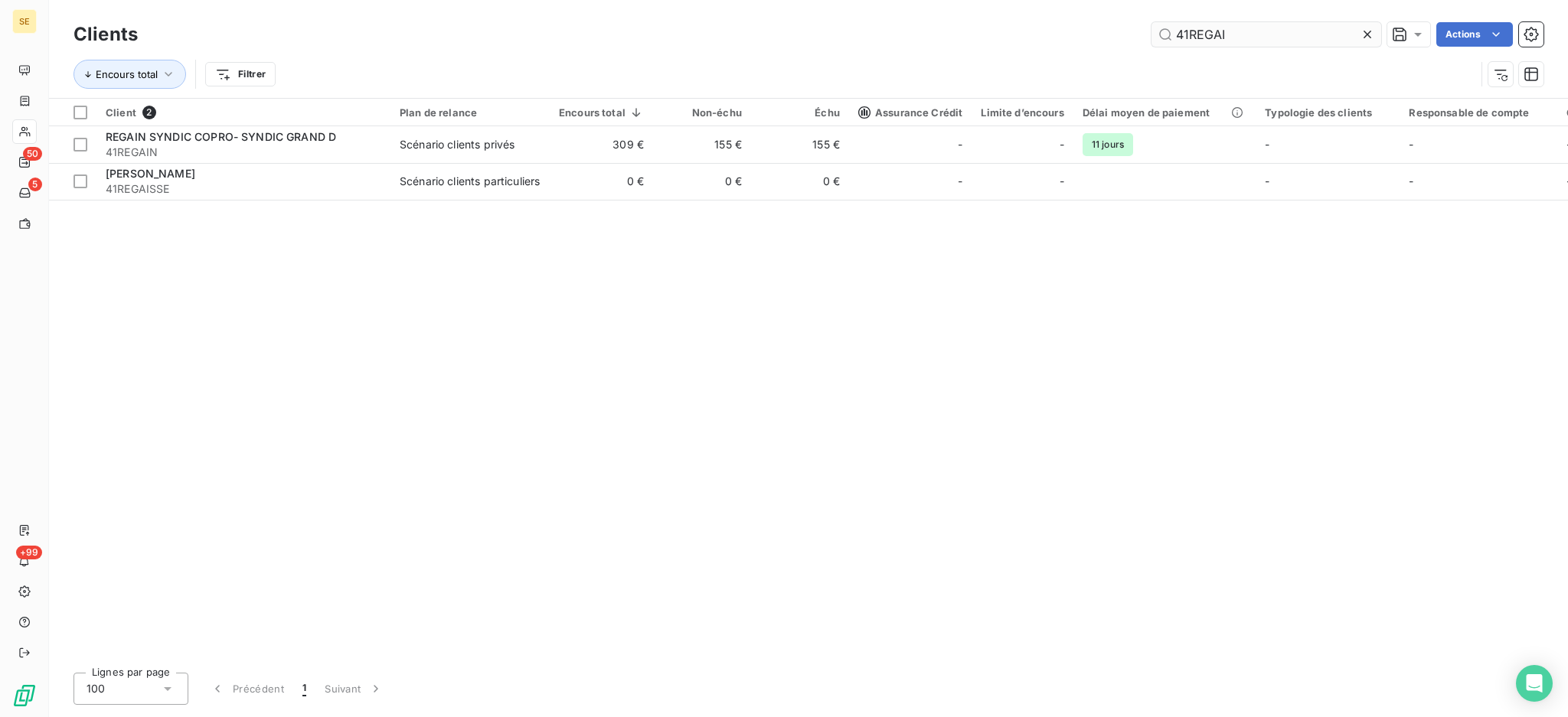
click at [1244, 44] on input "41REGAI" at bounding box center [1266, 34] width 230 height 24
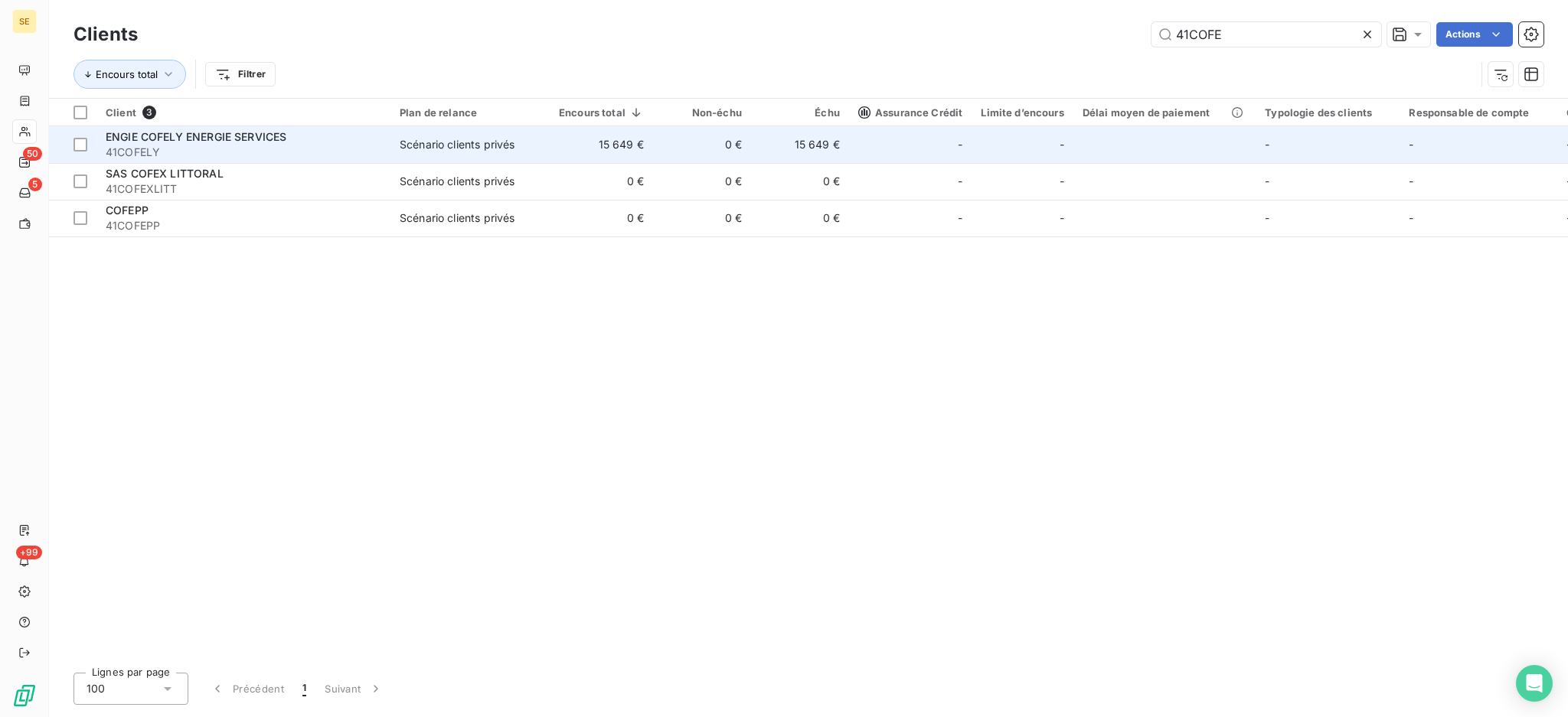
type input "41COFE"
click at [250, 150] on span "41COFELY" at bounding box center [243, 152] width 276 height 15
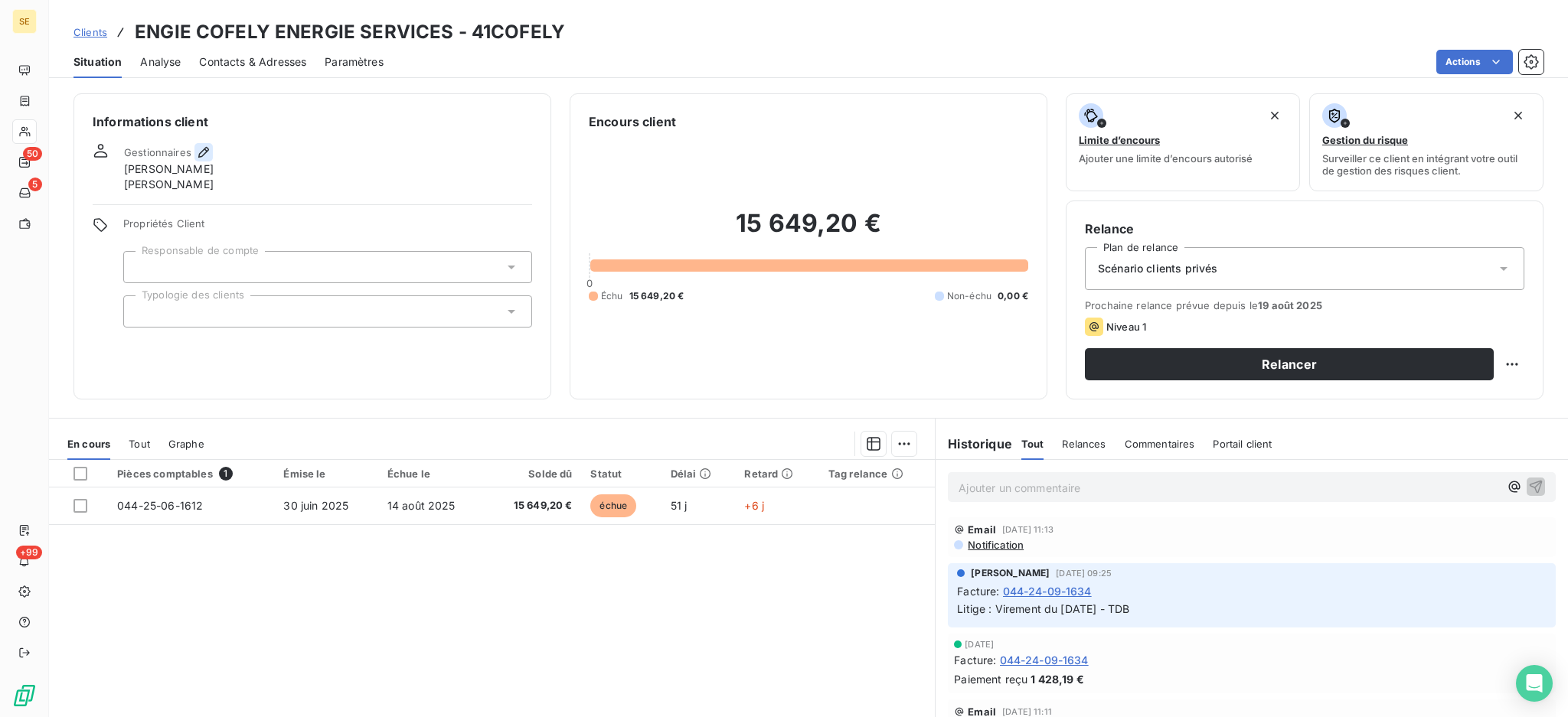
click at [204, 145] on icon "button" at bounding box center [203, 152] width 15 height 15
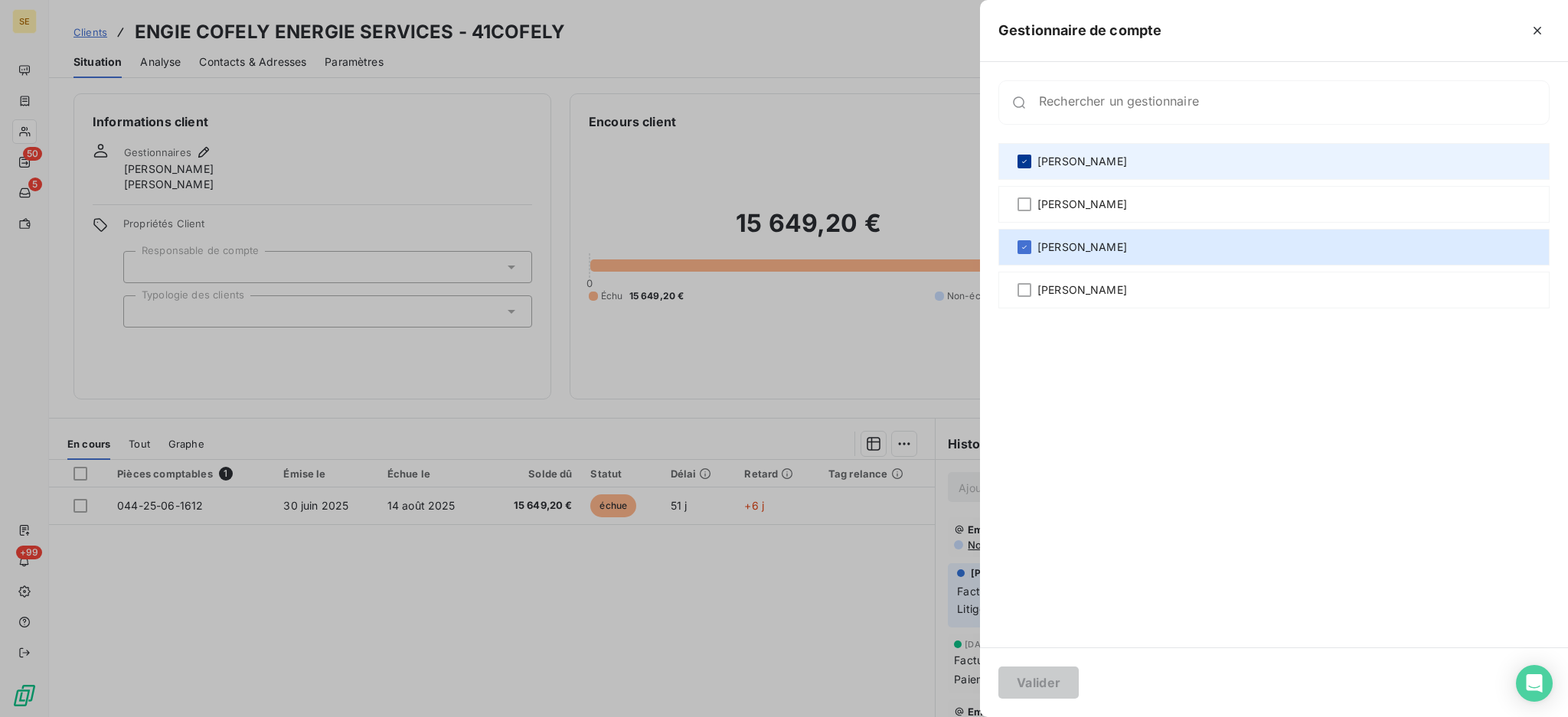
click at [1022, 158] on icon at bounding box center [1025, 162] width 9 height 9
click at [1054, 681] on button "Valider" at bounding box center [1038, 683] width 80 height 33
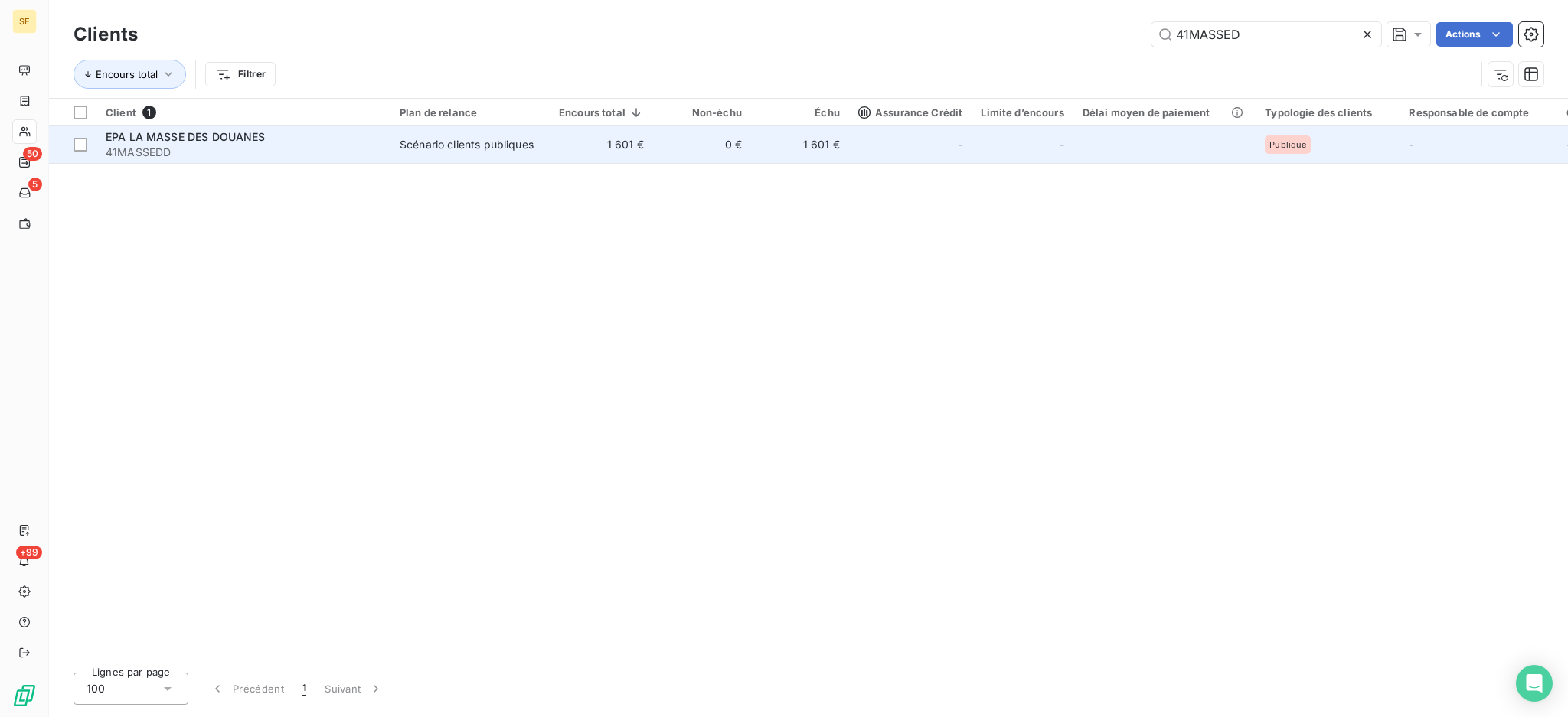
type input "41MASSED"
click at [408, 147] on div "Scénario clients publiques" at bounding box center [467, 145] width 134 height 15
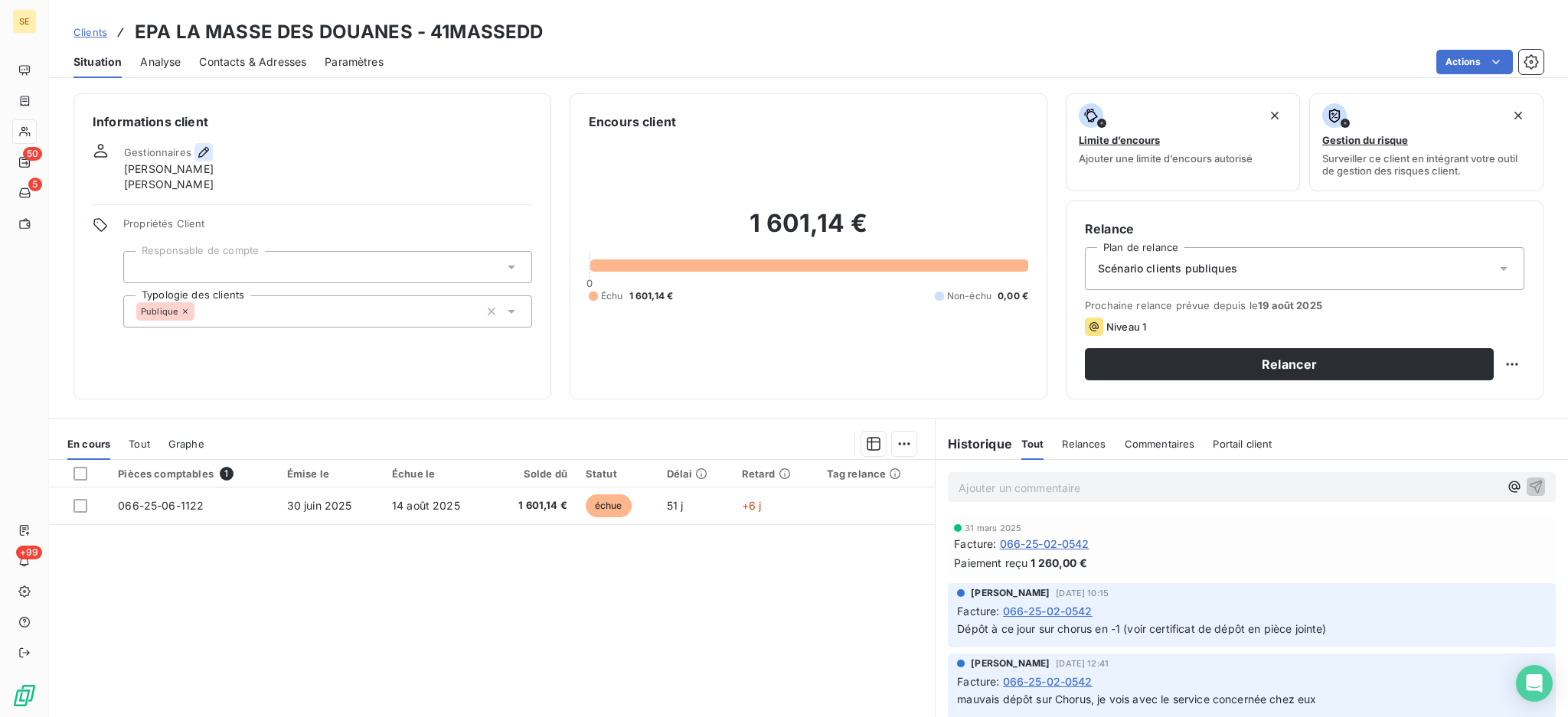
click at [207, 146] on icon "button" at bounding box center [203, 152] width 15 height 15
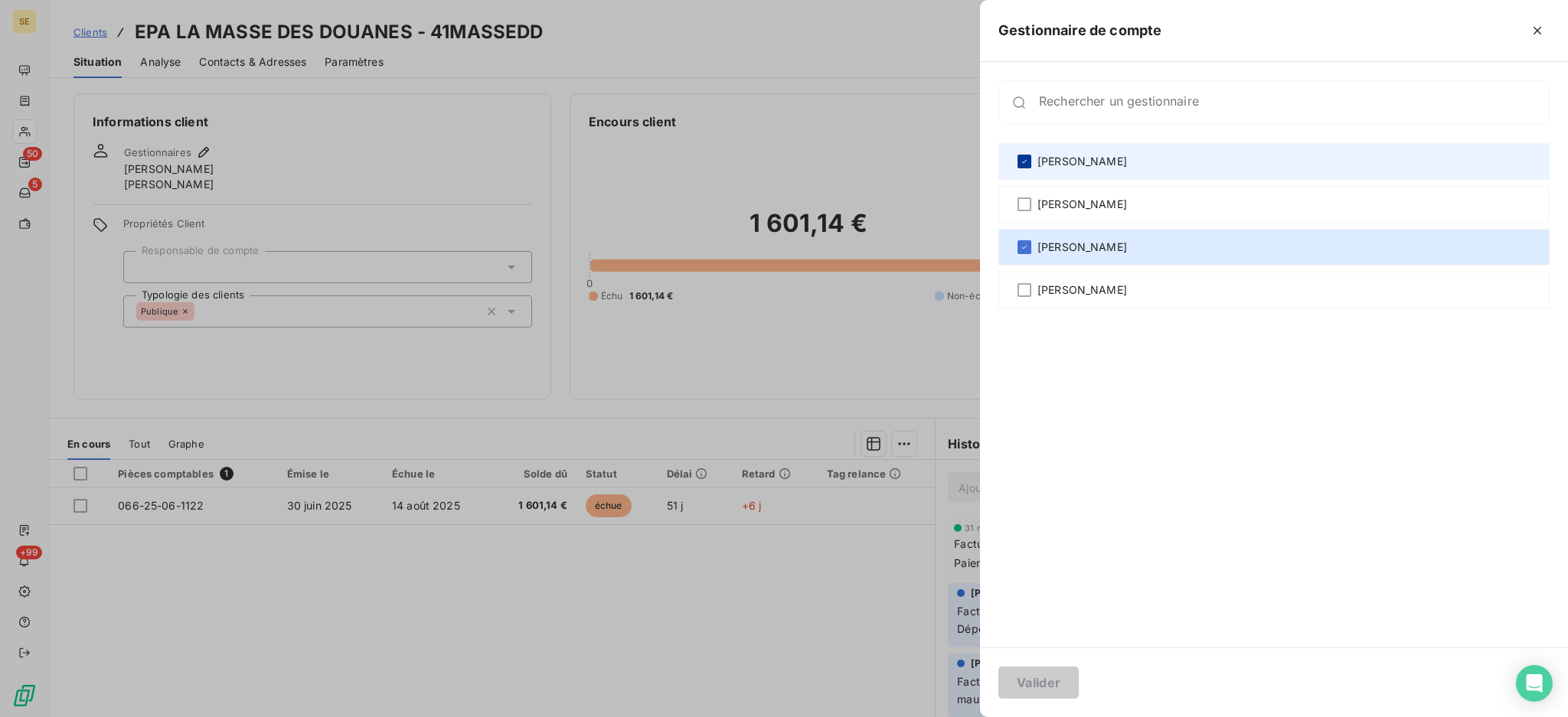
click at [1022, 157] on icon at bounding box center [1025, 162] width 9 height 9
click at [1043, 684] on button "Valider" at bounding box center [1038, 683] width 80 height 33
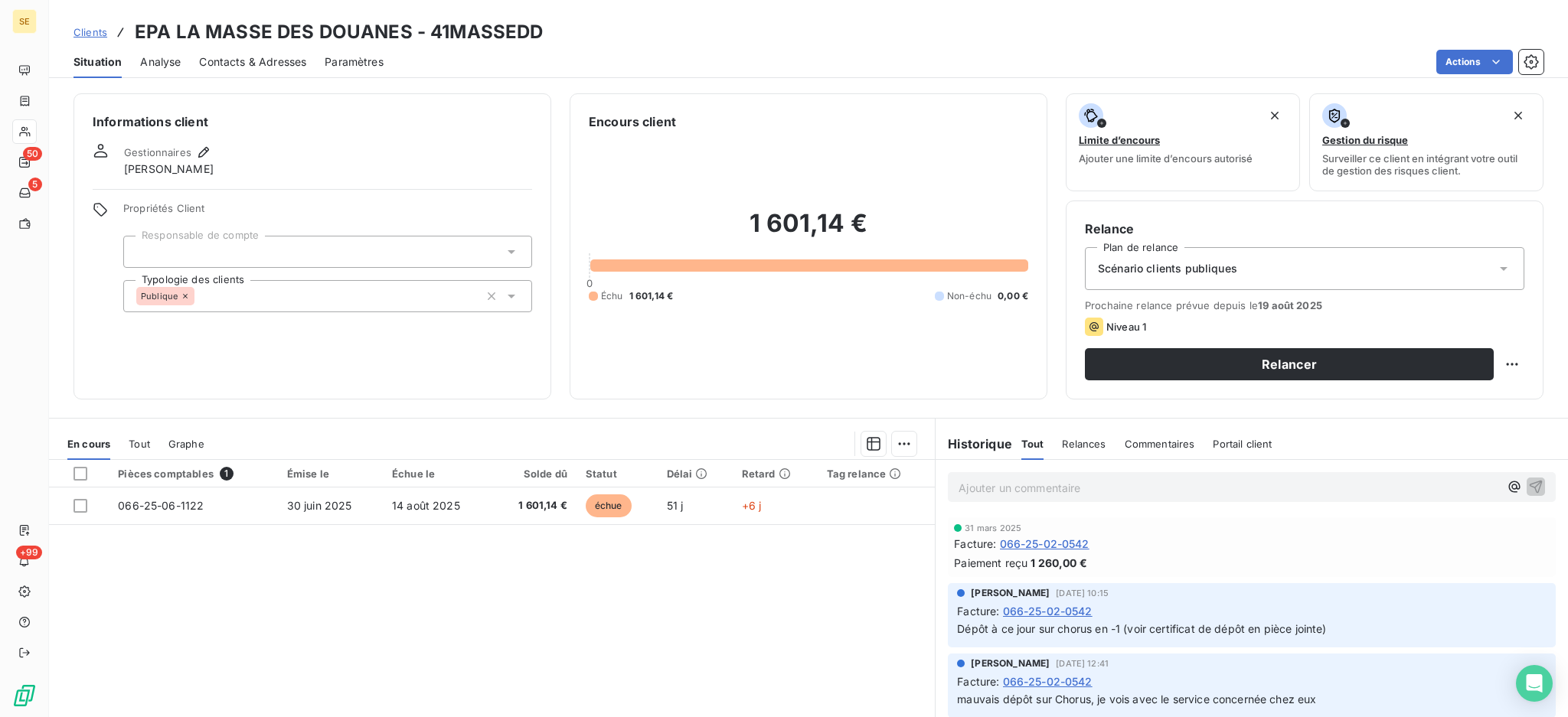
click at [99, 41] on div "Clients EPA LA MASSE DES DOUANES - 41MASSEDD" at bounding box center [307, 32] width 469 height 27
click at [87, 30] on span "Clients" at bounding box center [90, 33] width 33 height 13
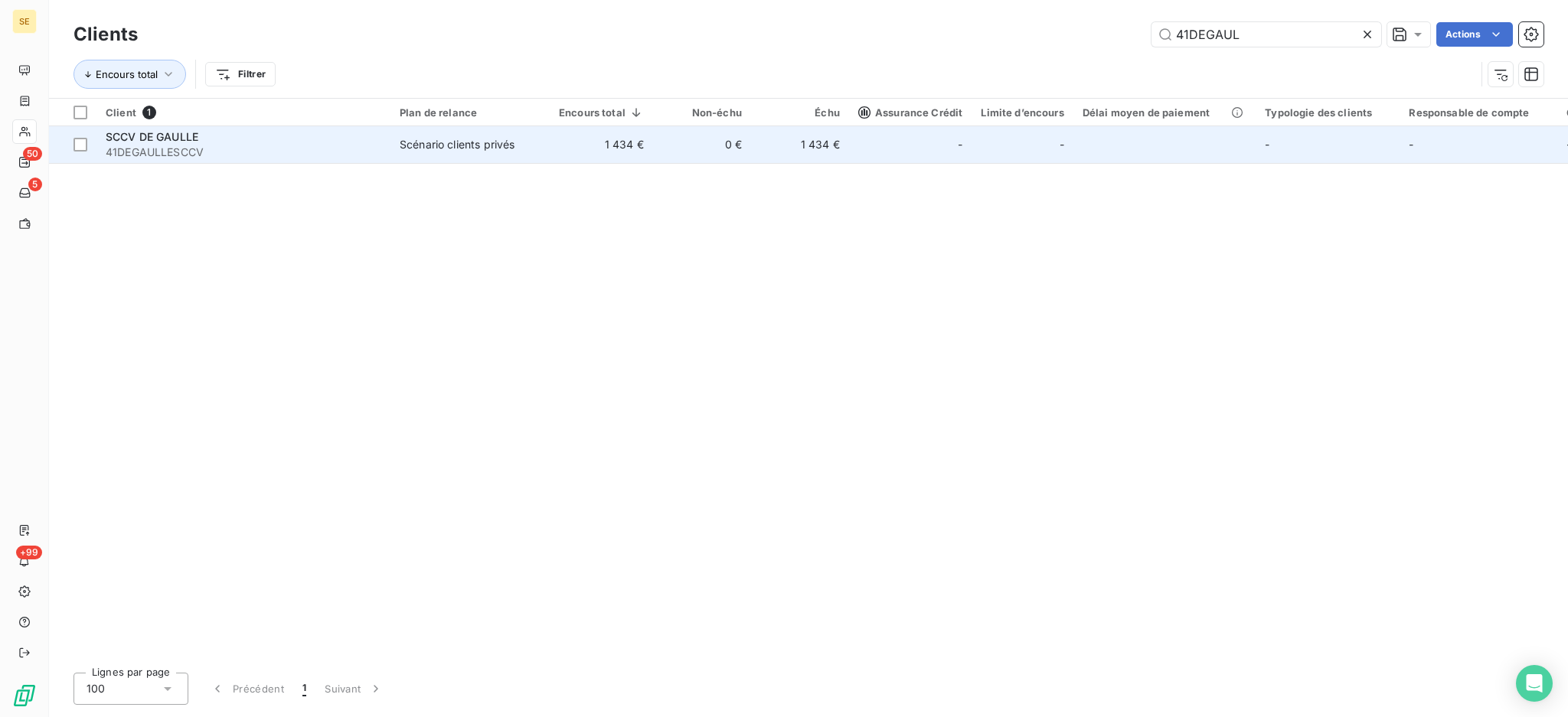
type input "41DEGAUL"
click at [487, 151] on div "Scénario clients privés" at bounding box center [457, 145] width 115 height 15
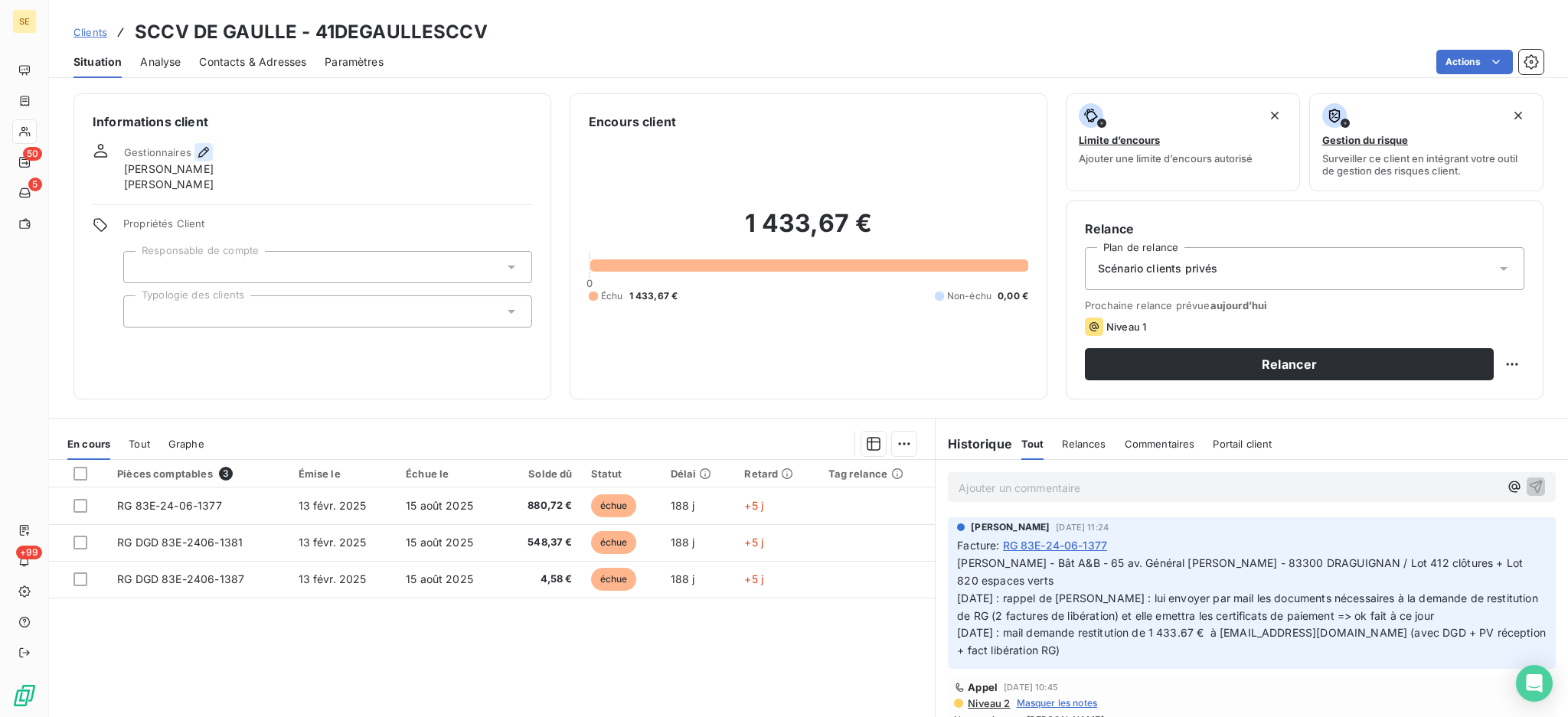
click at [198, 154] on icon "button" at bounding box center [203, 153] width 11 height 11
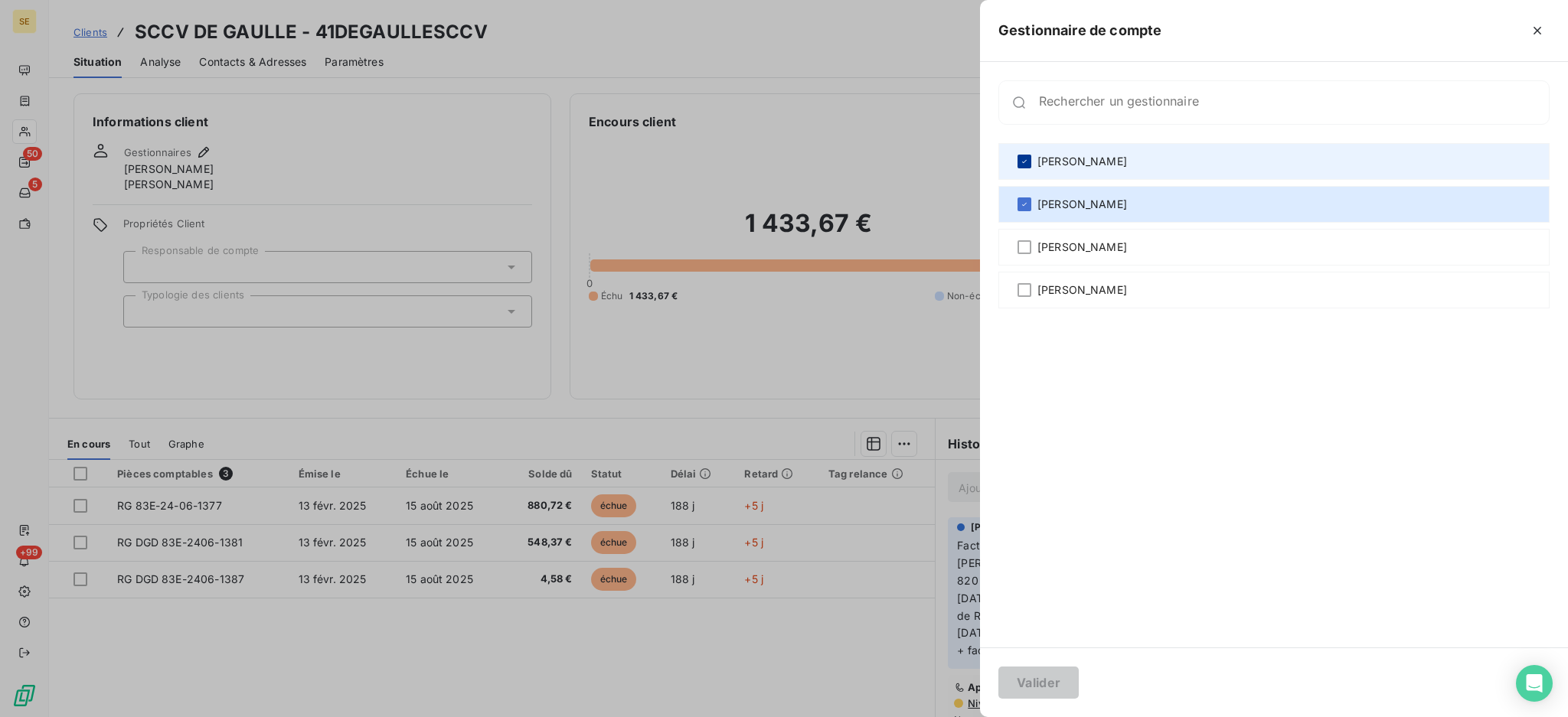
click at [1023, 163] on icon at bounding box center [1024, 161] width 5 height 3
click at [1047, 682] on button "Valider" at bounding box center [1038, 683] width 80 height 33
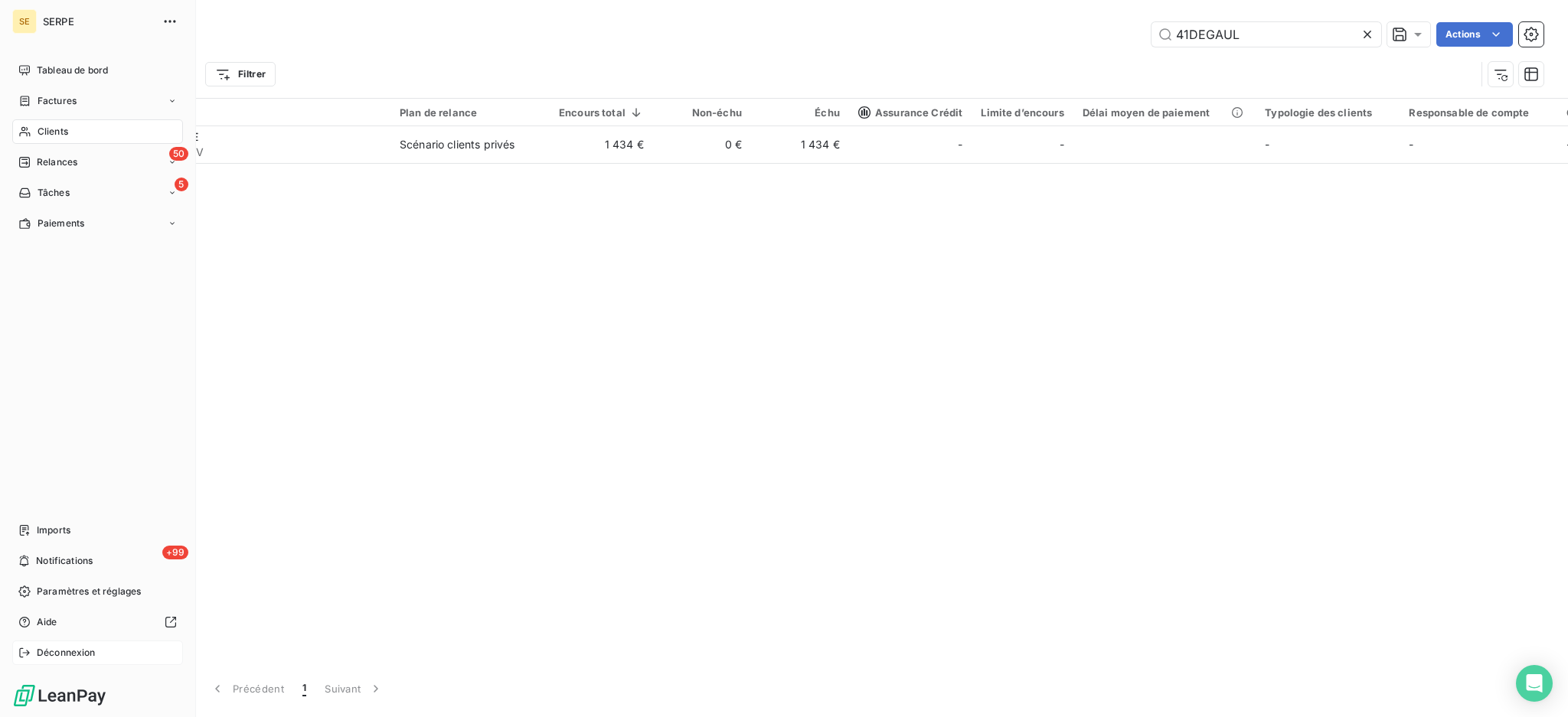
click at [61, 653] on span "Déconnexion" at bounding box center [66, 652] width 59 height 14
